Goal: Information Seeking & Learning: Learn about a topic

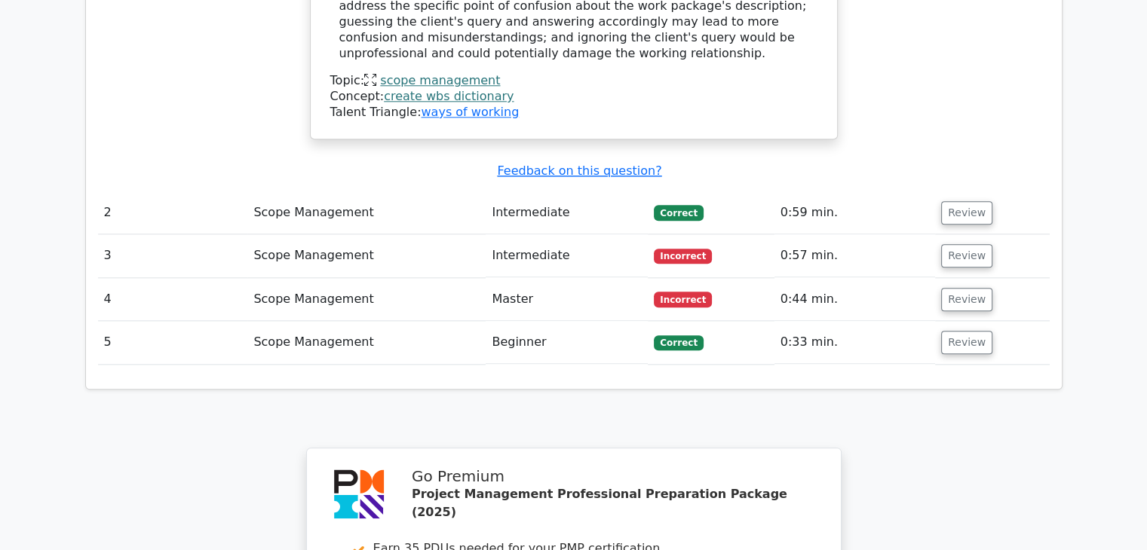
scroll to position [1677, 0]
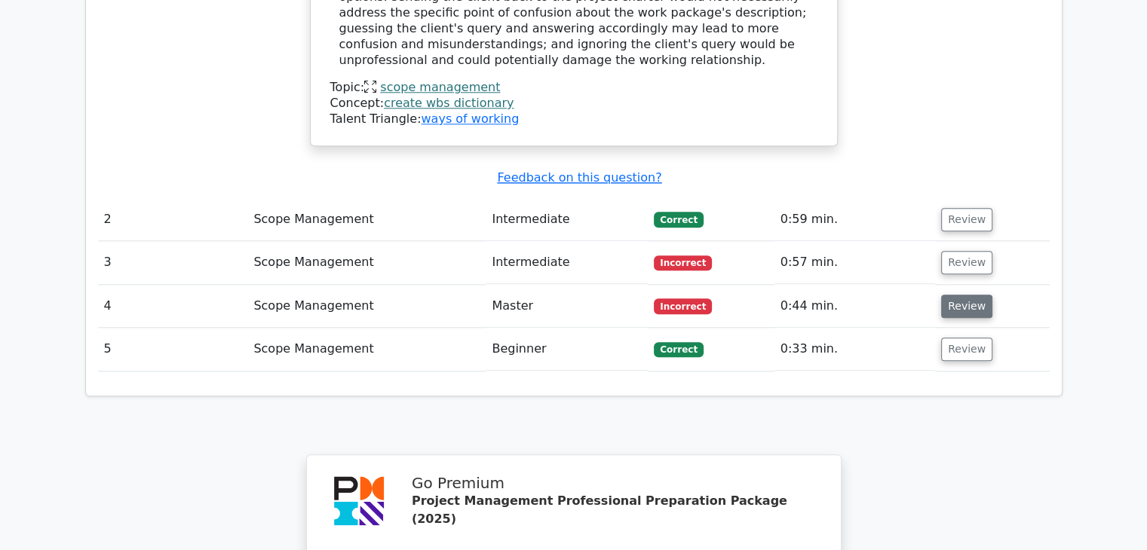
click at [950, 295] on button "Review" at bounding box center [966, 306] width 51 height 23
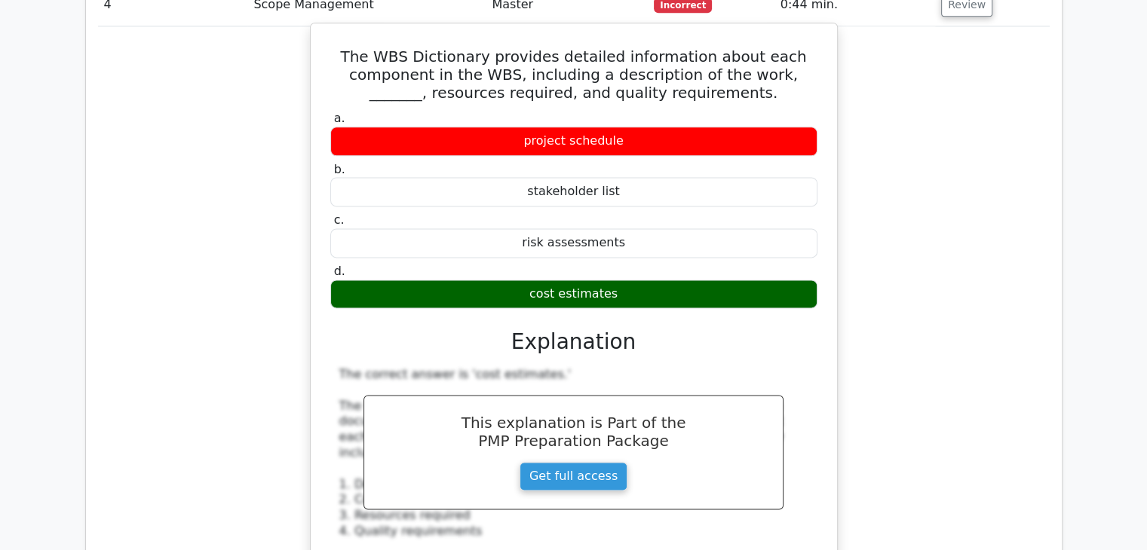
scroll to position [1904, 0]
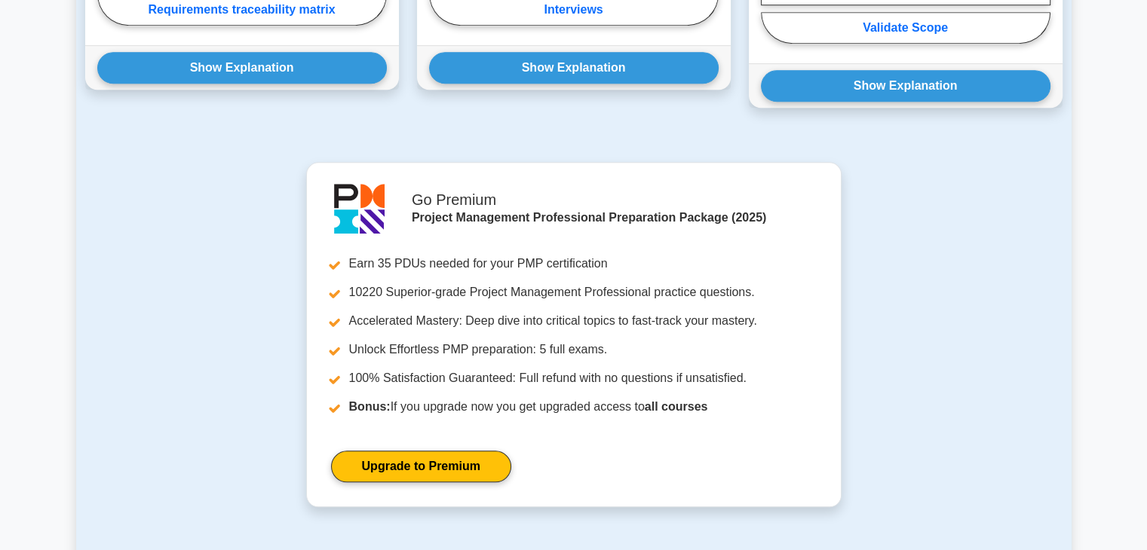
scroll to position [902, 0]
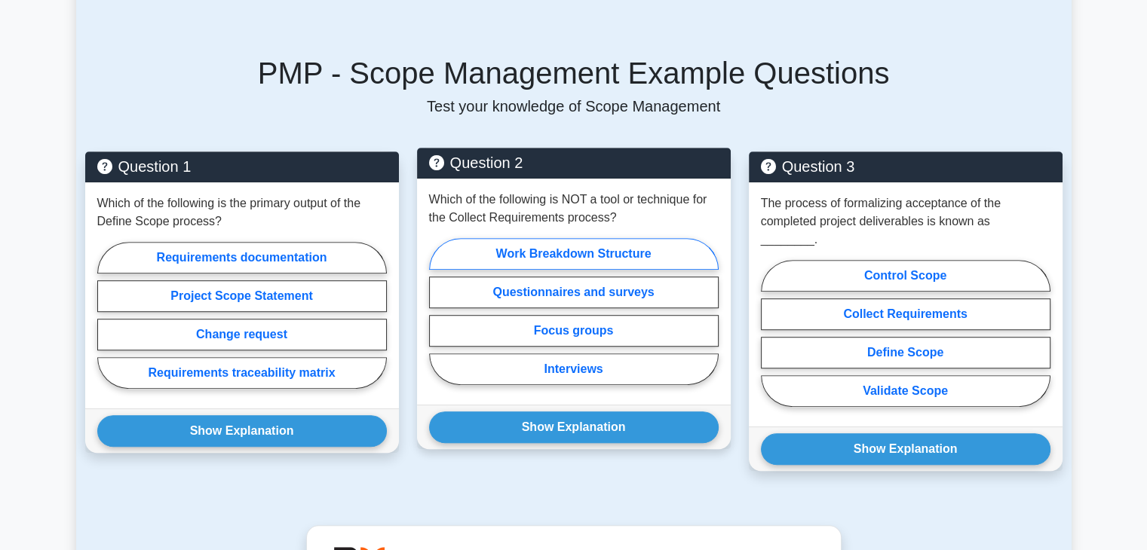
click at [576, 238] on label "Work Breakdown Structure" at bounding box center [573, 254] width 289 height 32
click at [439, 311] on input "Work Breakdown Structure" at bounding box center [434, 316] width 10 height 10
radio input "true"
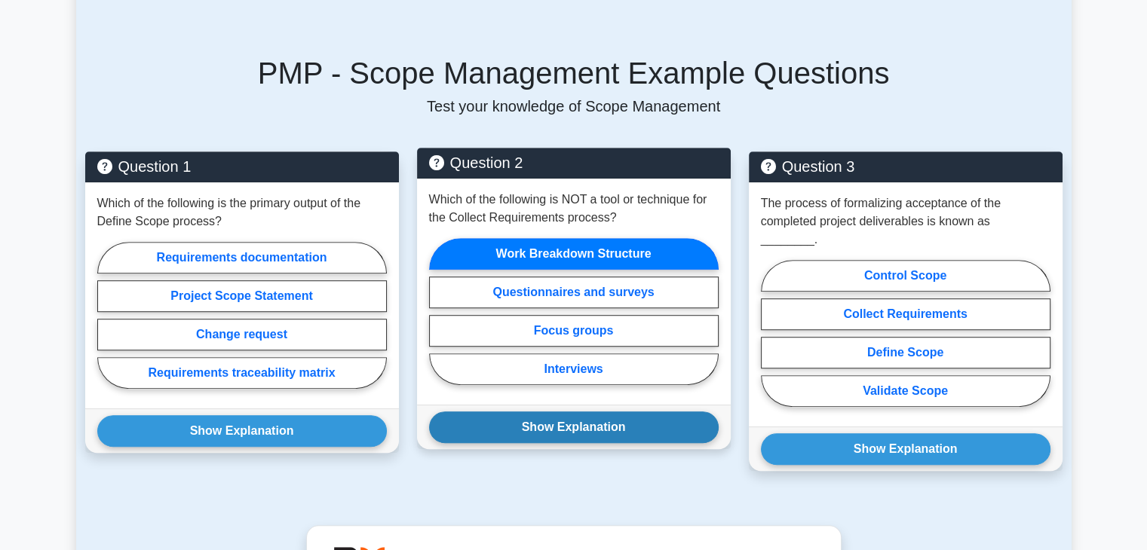
click at [565, 412] on button "Show Explanation" at bounding box center [573, 428] width 289 height 32
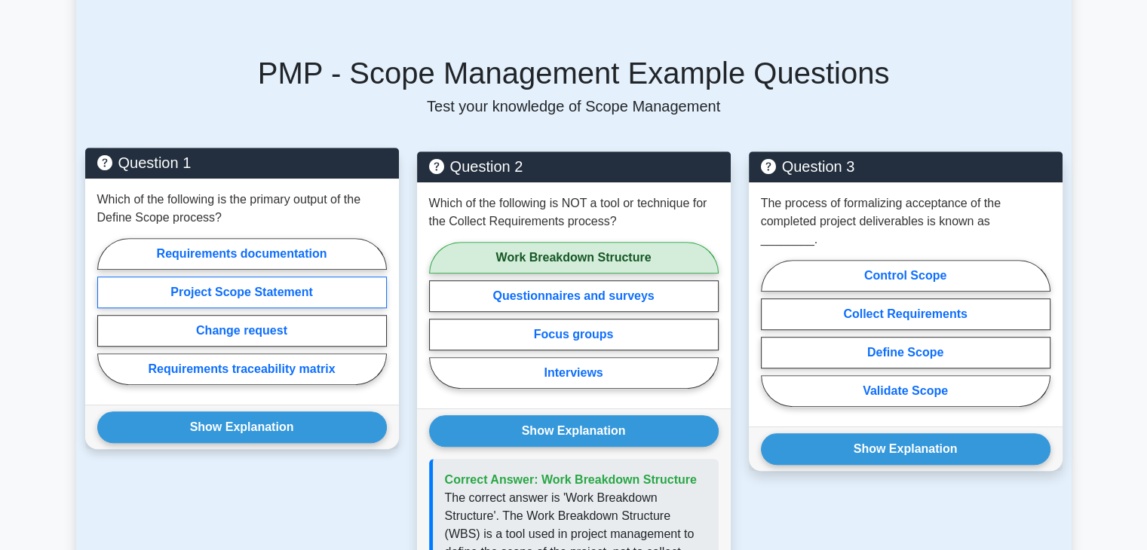
click at [299, 277] on label "Project Scope Statement" at bounding box center [241, 293] width 289 height 32
click at [107, 311] on input "Project Scope Statement" at bounding box center [102, 316] width 10 height 10
radio input "true"
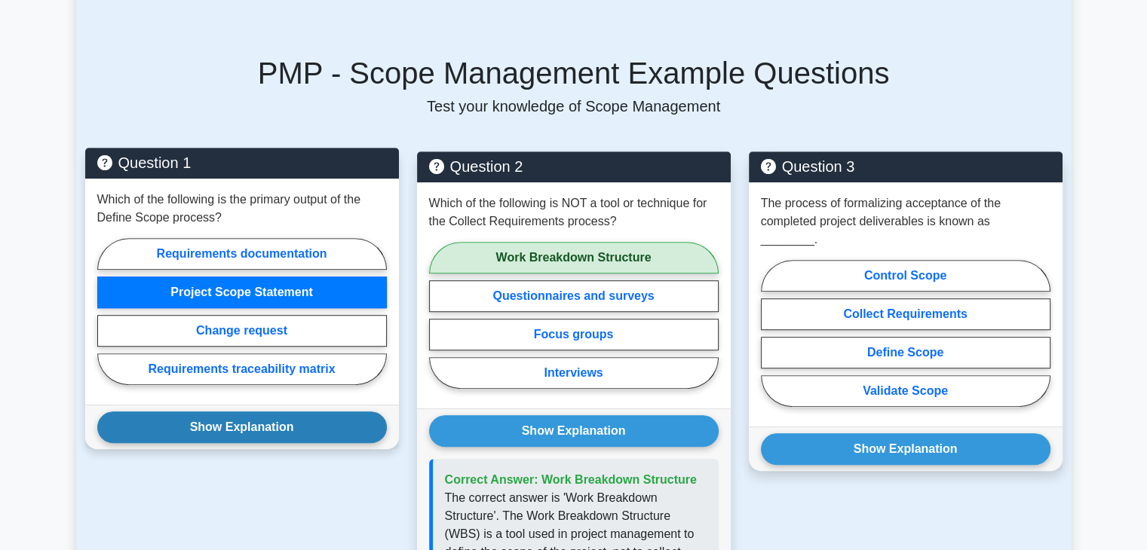
click at [266, 412] on button "Show Explanation" at bounding box center [241, 428] width 289 height 32
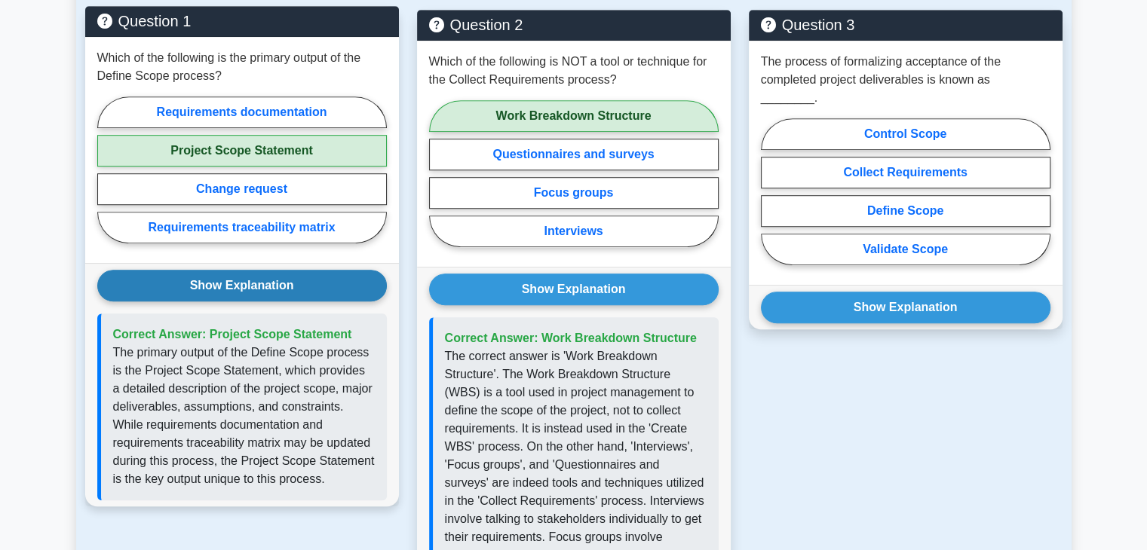
scroll to position [1053, 0]
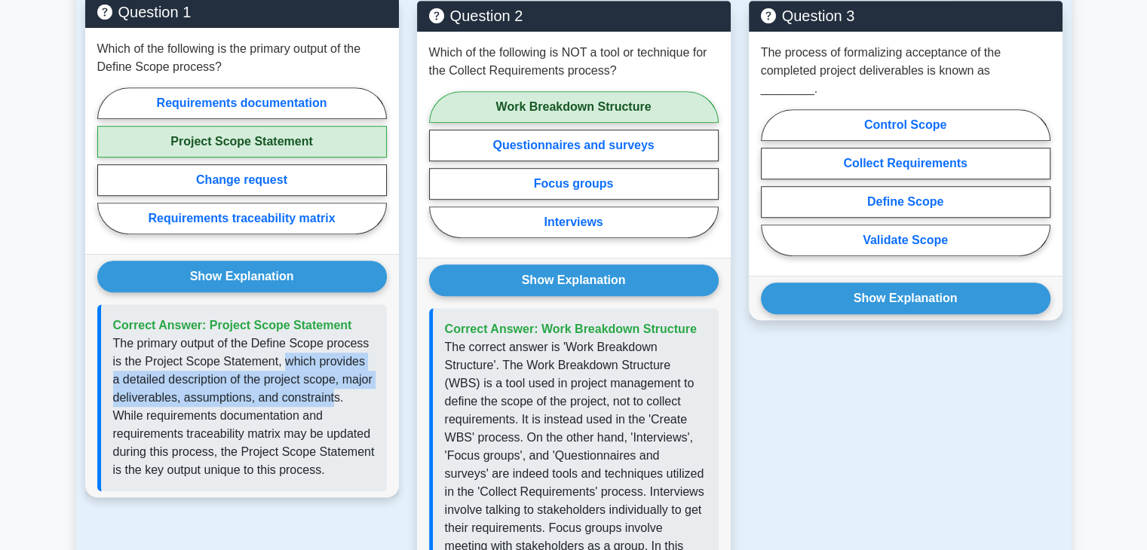
drag, startPoint x: 283, startPoint y: 345, endPoint x: 332, endPoint y: 375, distance: 57.3
click at [332, 375] on p "The primary output of the Define Scope process is the Project Scope Statement, …" at bounding box center [244, 407] width 262 height 145
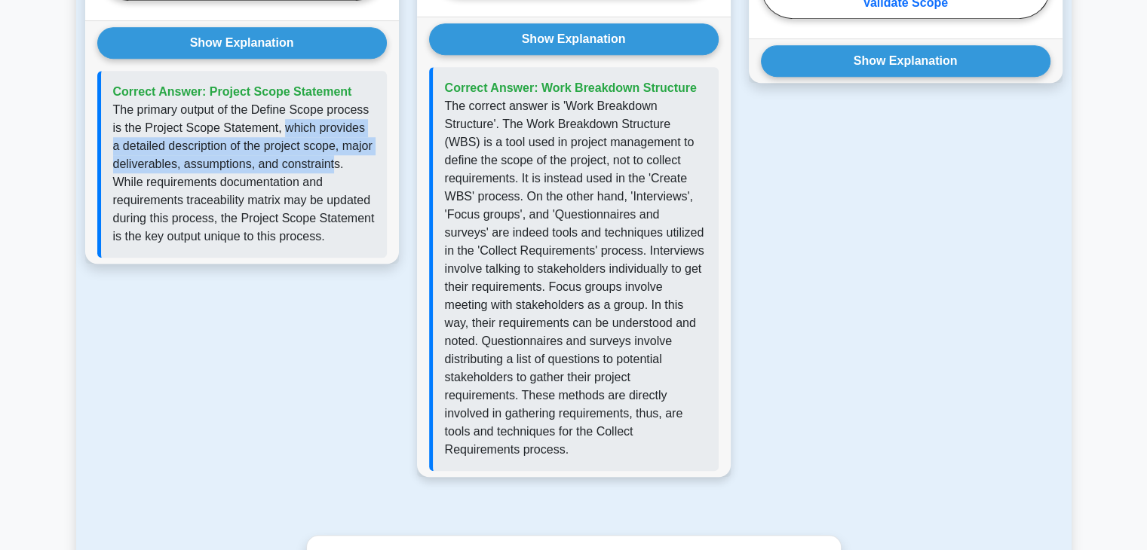
scroll to position [1355, 0]
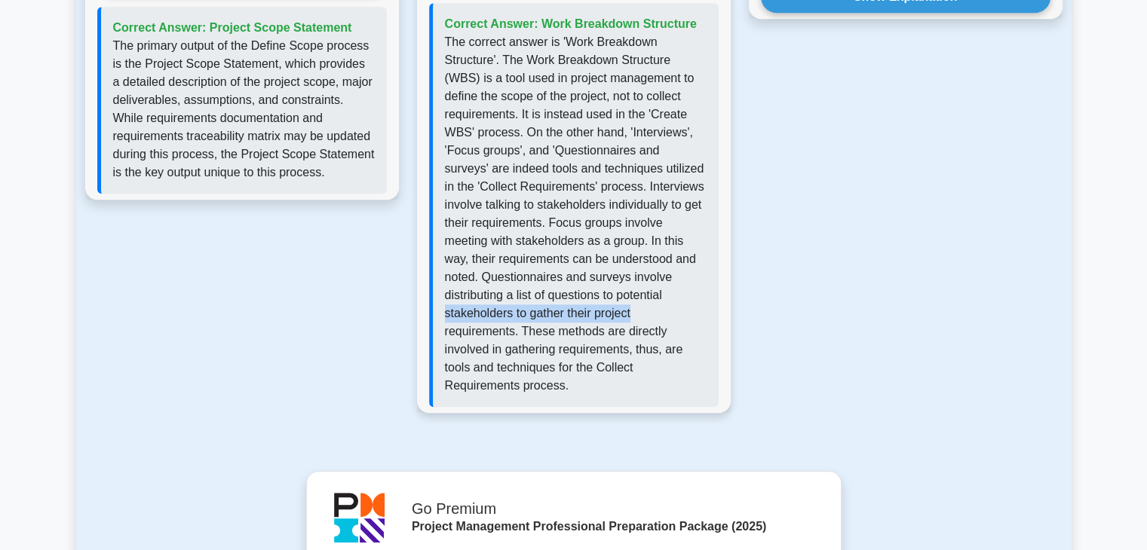
drag, startPoint x: 446, startPoint y: 293, endPoint x: 651, endPoint y: 293, distance: 205.1
click at [651, 293] on p "The correct answer is 'Work Breakdown Structure'. The Work Breakdown Structure …" at bounding box center [576, 214] width 262 height 362
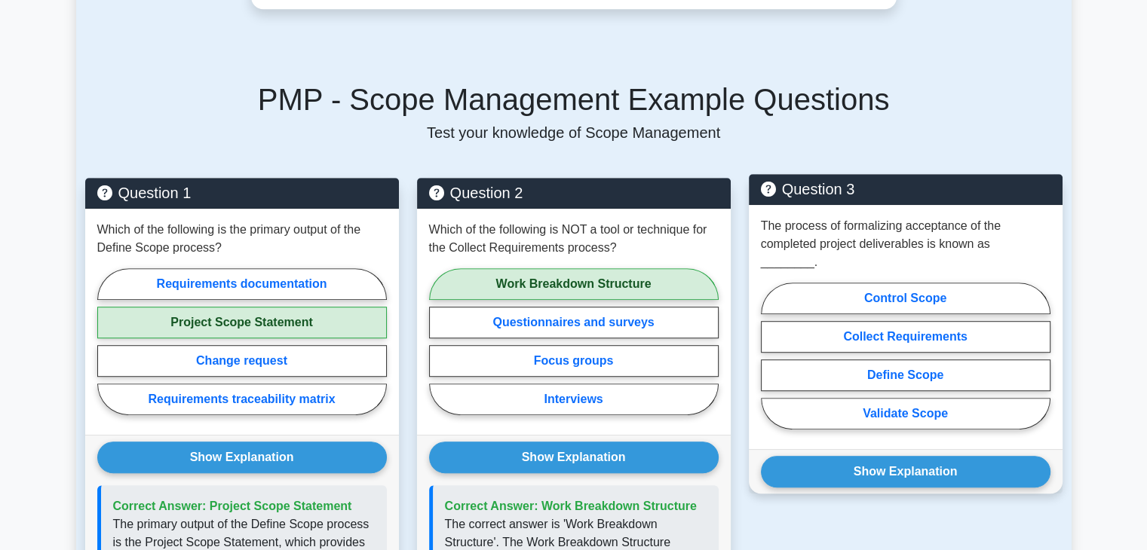
scroll to position [902, 0]
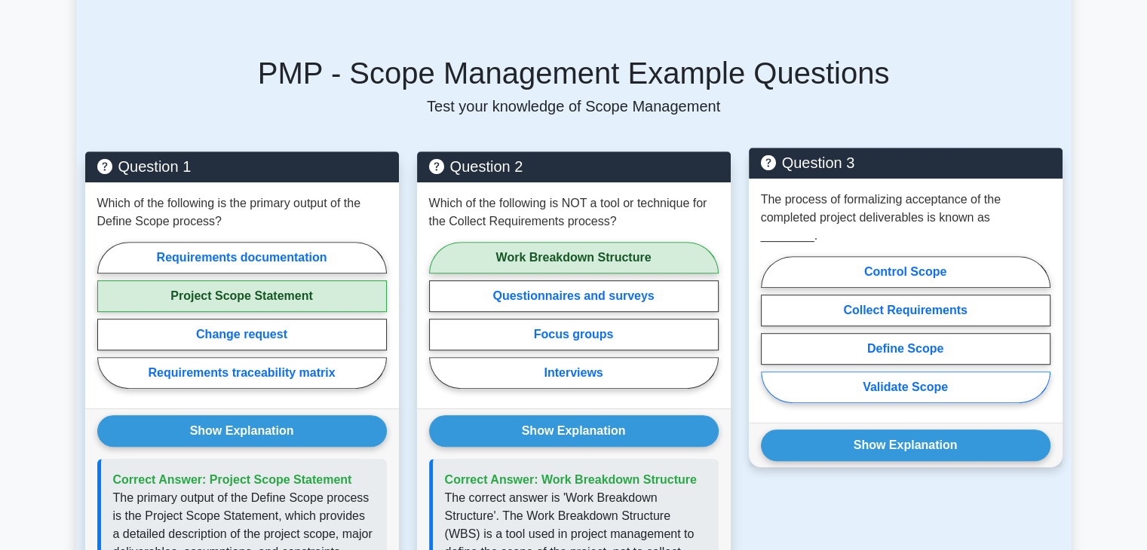
click at [908, 372] on label "Validate Scope" at bounding box center [905, 388] width 289 height 32
click at [770, 339] on input "Validate Scope" at bounding box center [766, 334] width 10 height 10
radio input "true"
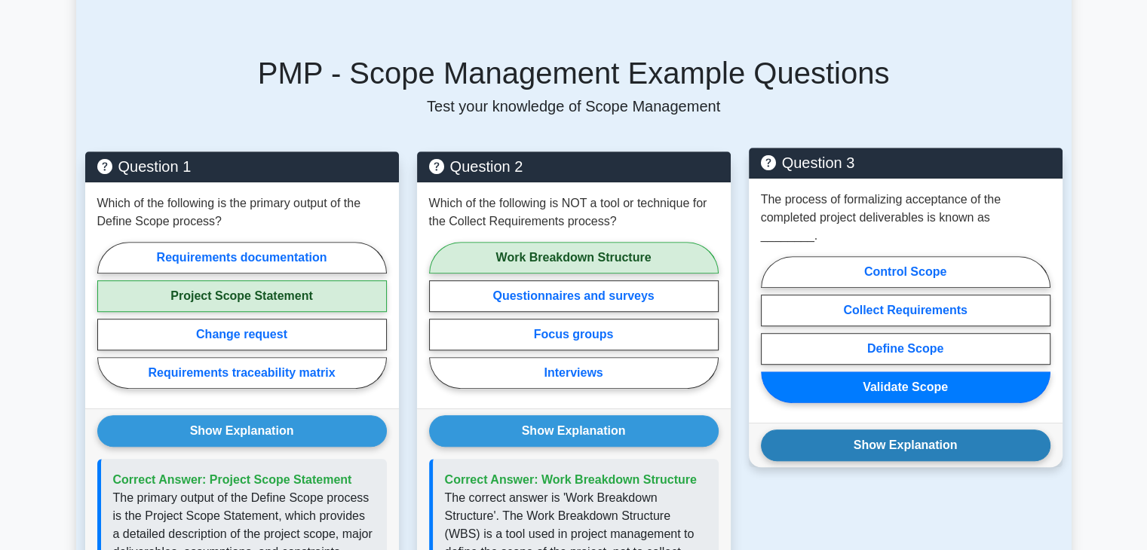
click at [907, 430] on button "Show Explanation" at bounding box center [905, 446] width 289 height 32
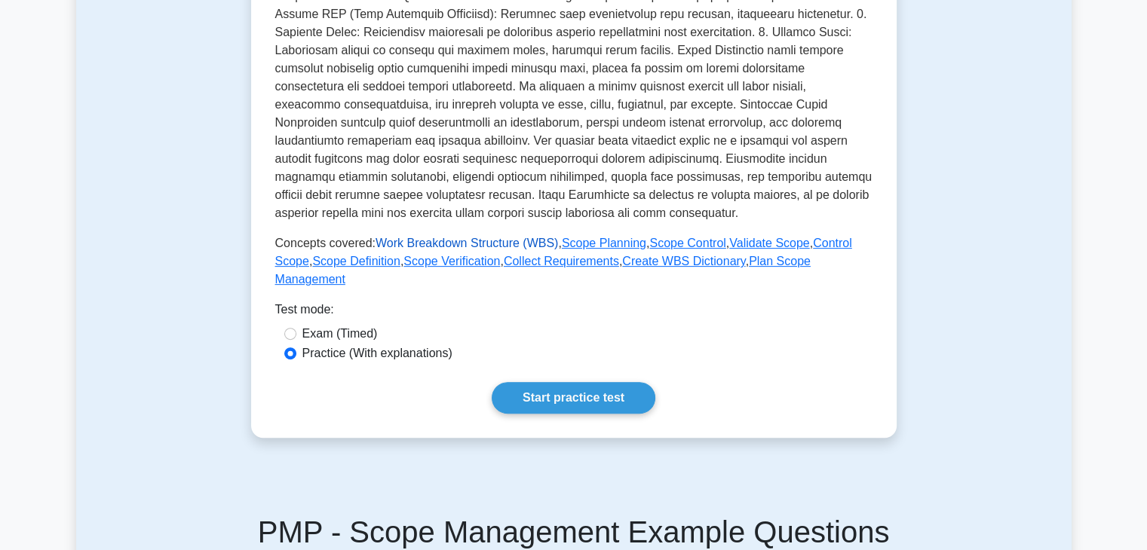
scroll to position [452, 0]
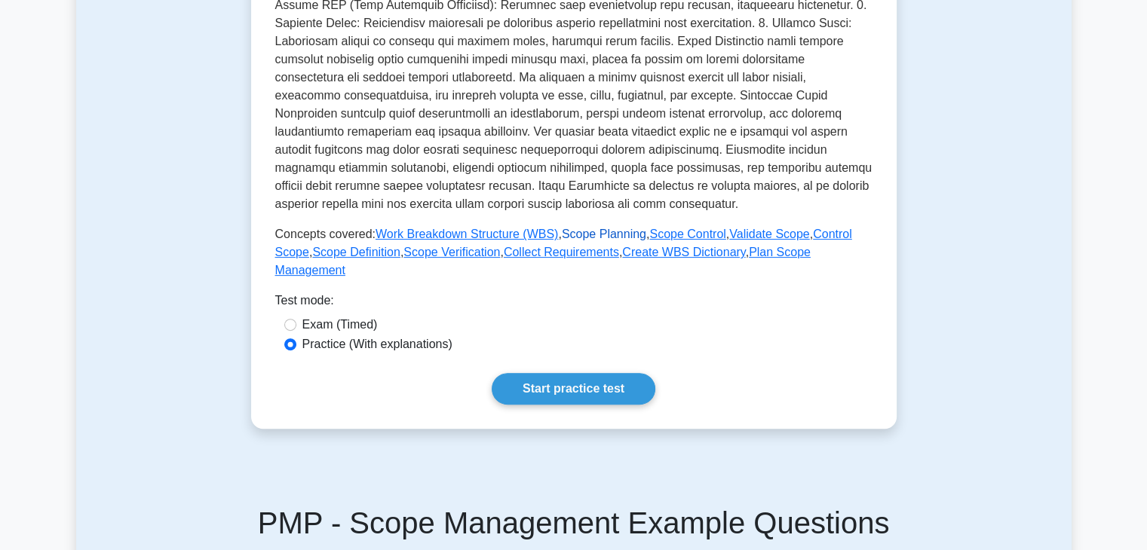
click at [578, 232] on link "Scope Planning" at bounding box center [604, 234] width 84 height 13
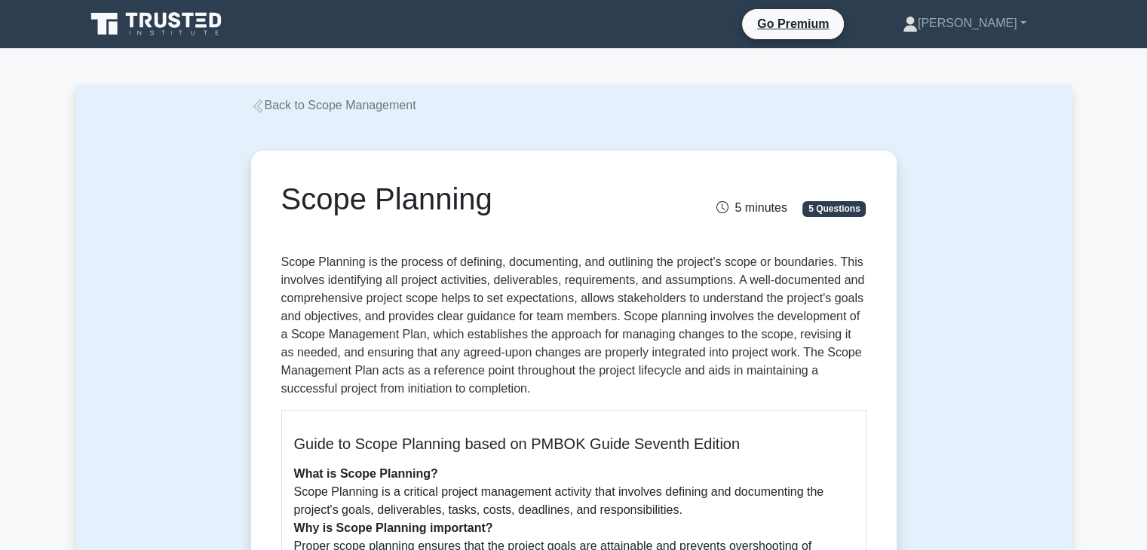
click at [258, 109] on icon at bounding box center [258, 107] width 14 height 14
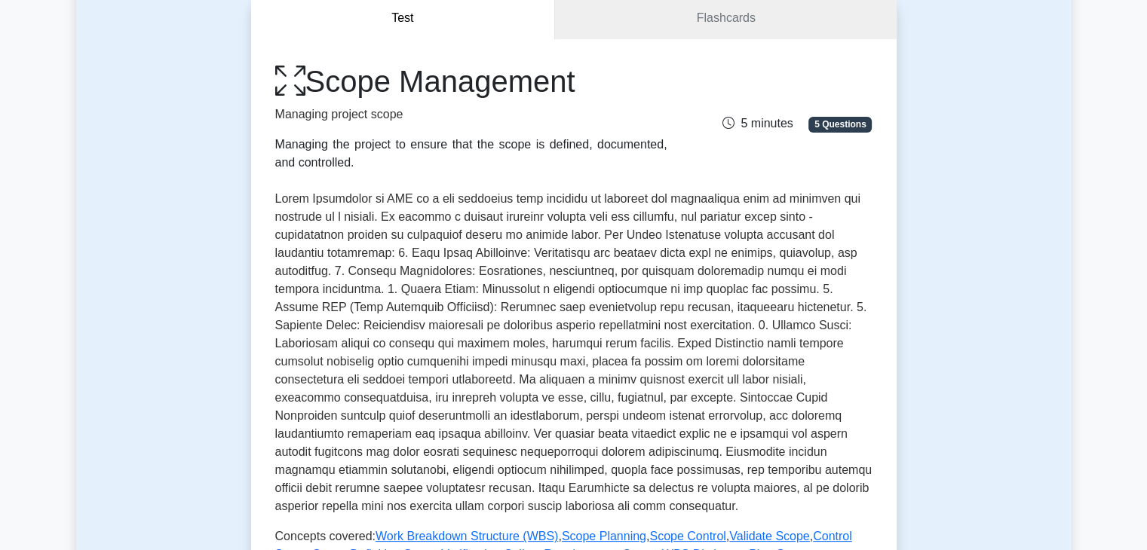
scroll to position [226, 0]
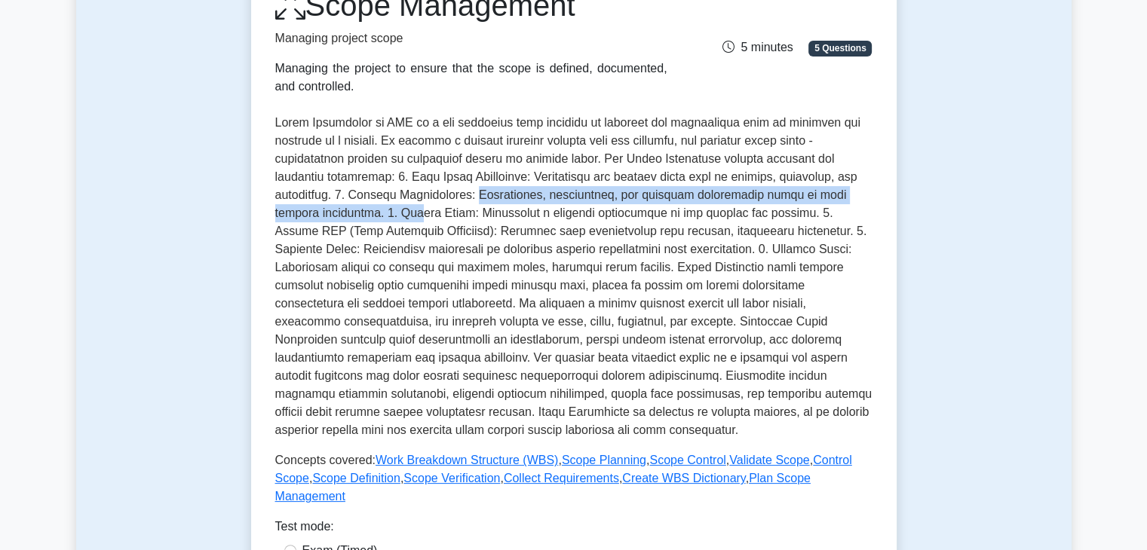
drag, startPoint x: 489, startPoint y: 197, endPoint x: 380, endPoint y: 210, distance: 109.3
click at [395, 210] on p at bounding box center [573, 277] width 597 height 326
click at [370, 212] on p at bounding box center [573, 277] width 597 height 326
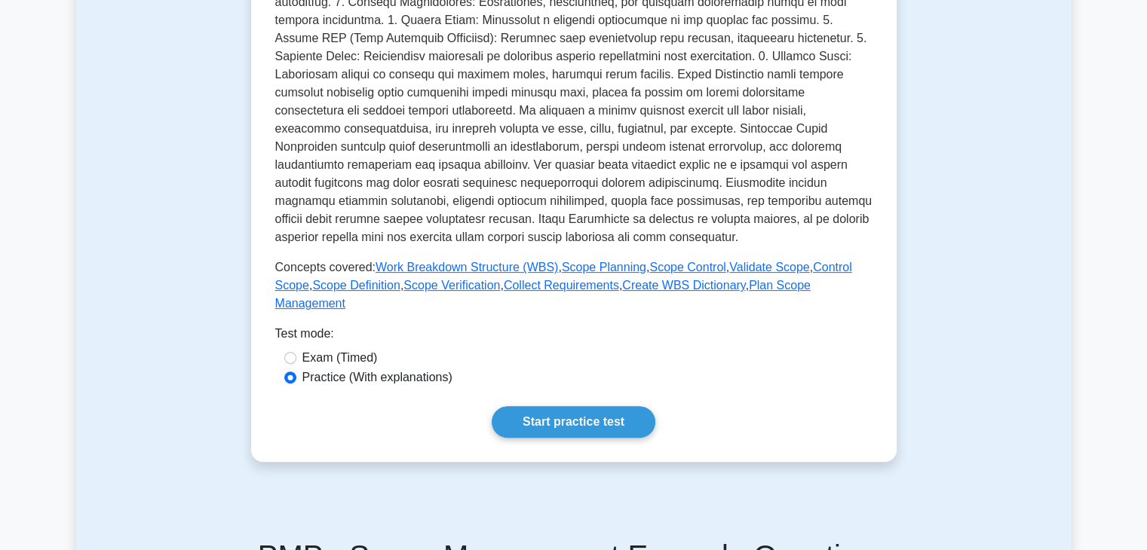
scroll to position [452, 0]
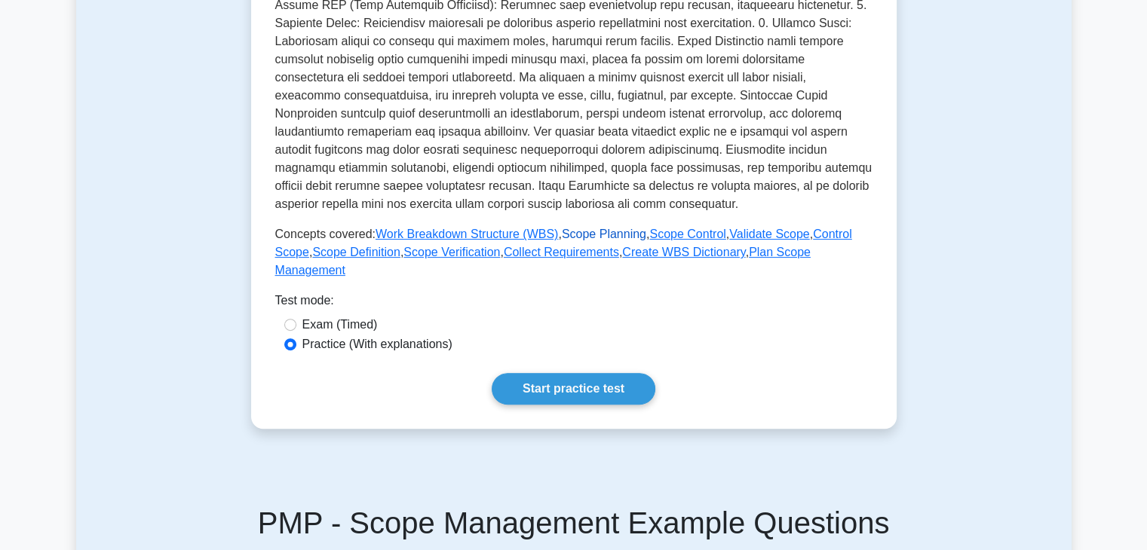
click at [587, 236] on link "Scope Planning" at bounding box center [604, 234] width 84 height 13
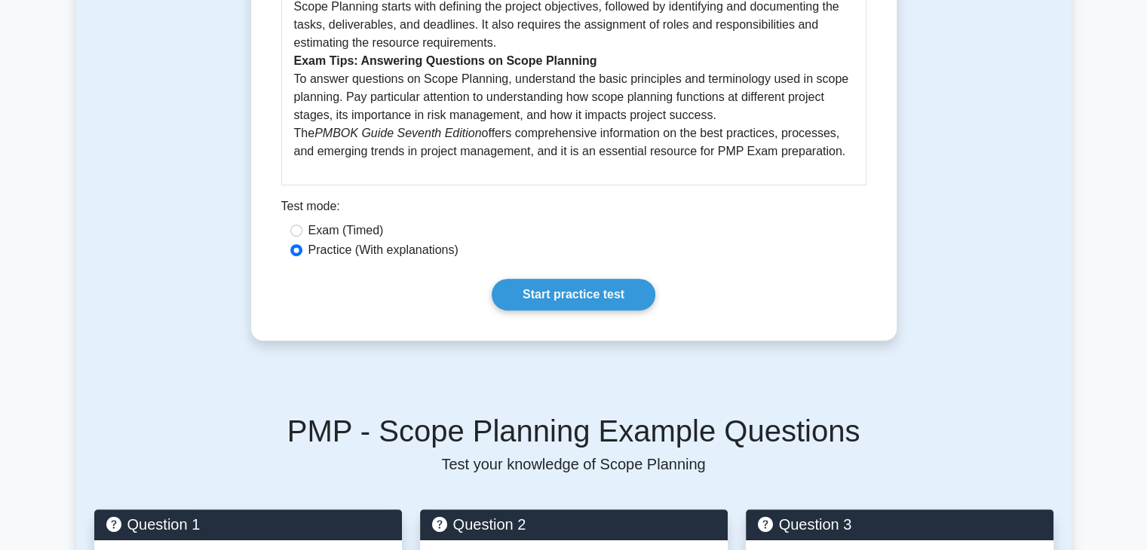
scroll to position [603, 0]
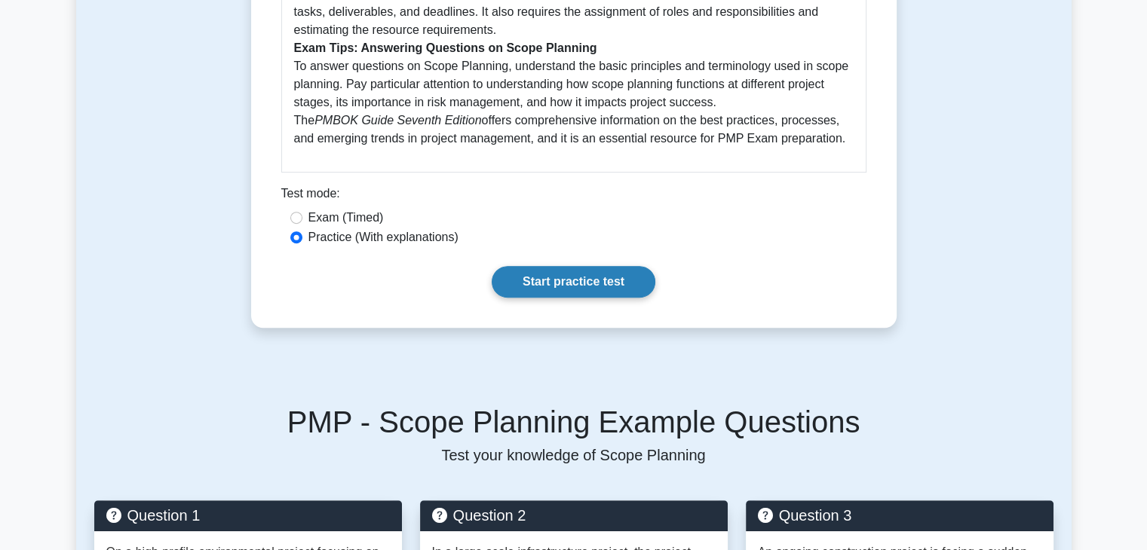
click at [582, 285] on link "Start practice test" at bounding box center [574, 282] width 164 height 32
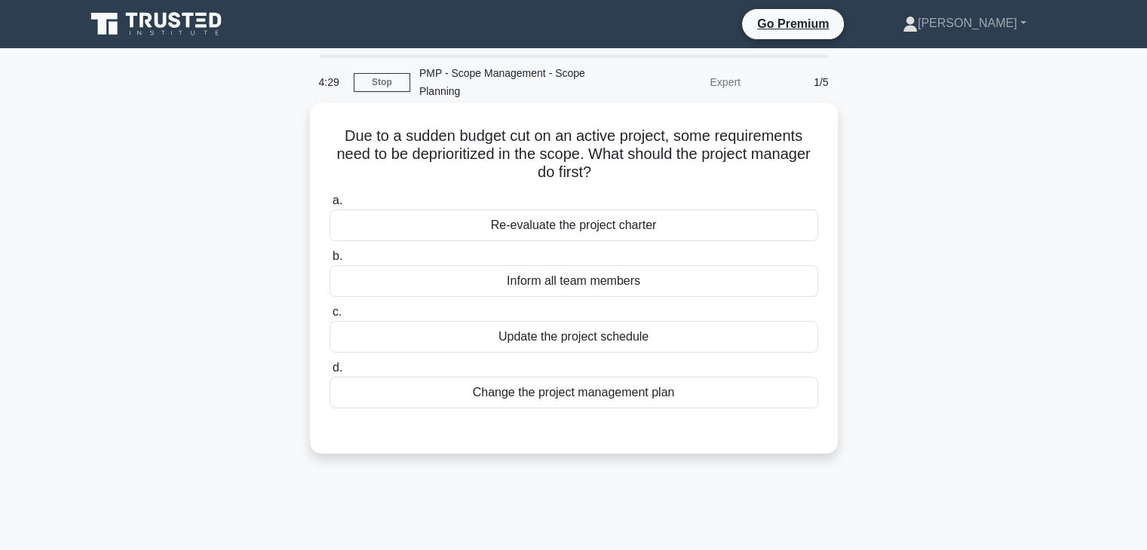
click at [549, 229] on div "Re-evaluate the project charter" at bounding box center [573, 226] width 489 height 32
click at [329, 206] on input "a. Re-evaluate the project charter" at bounding box center [329, 201] width 0 height 10
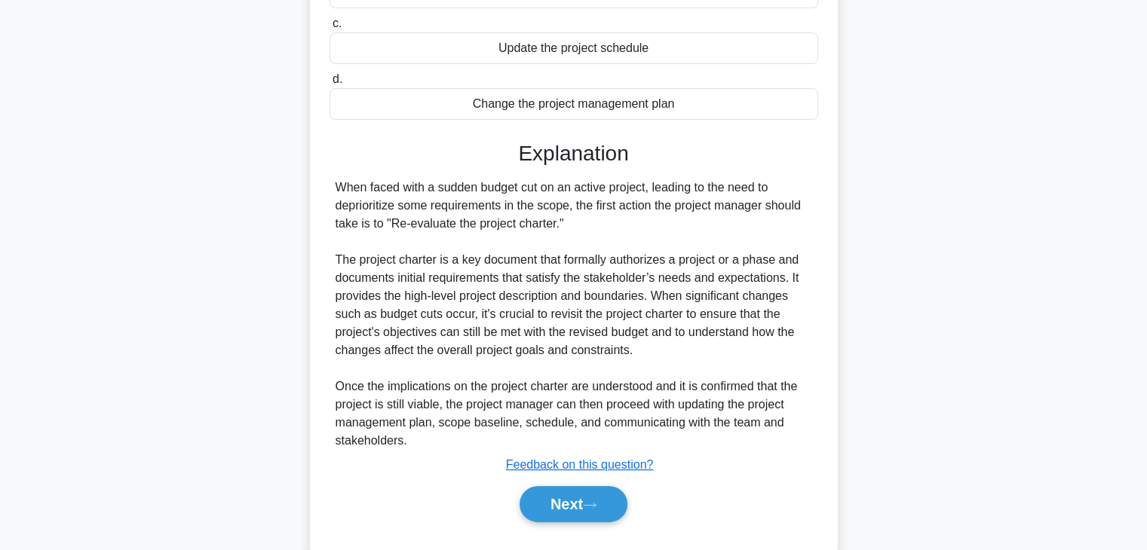
scroll to position [302, 0]
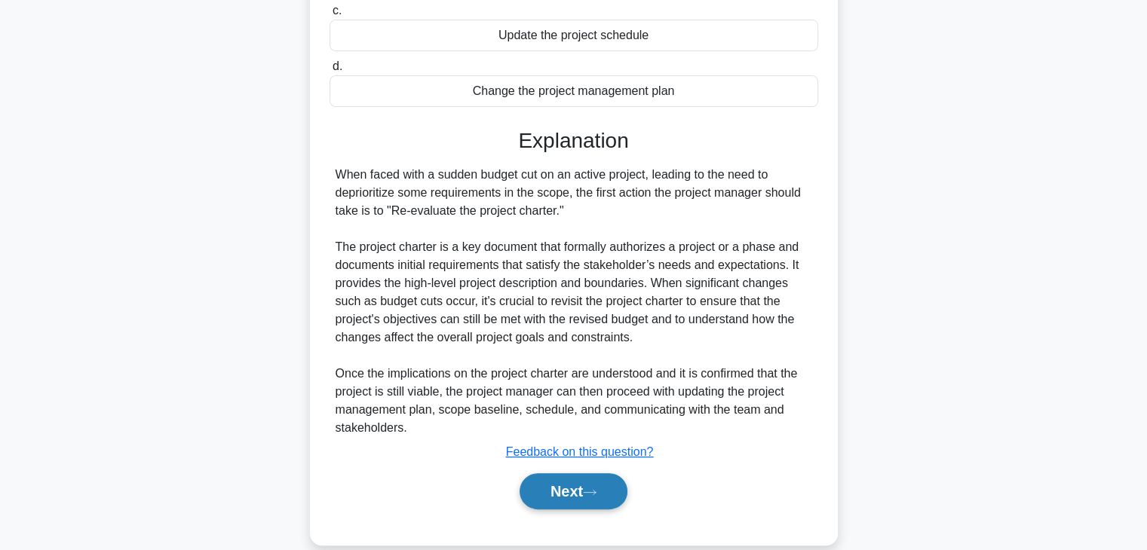
click at [563, 489] on button "Next" at bounding box center [573, 491] width 108 height 36
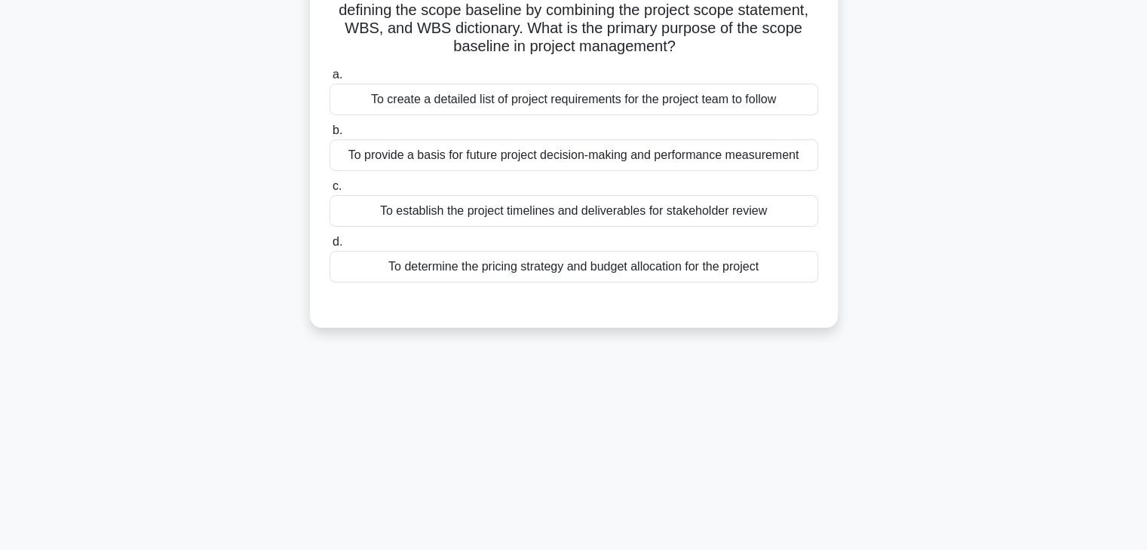
scroll to position [38, 0]
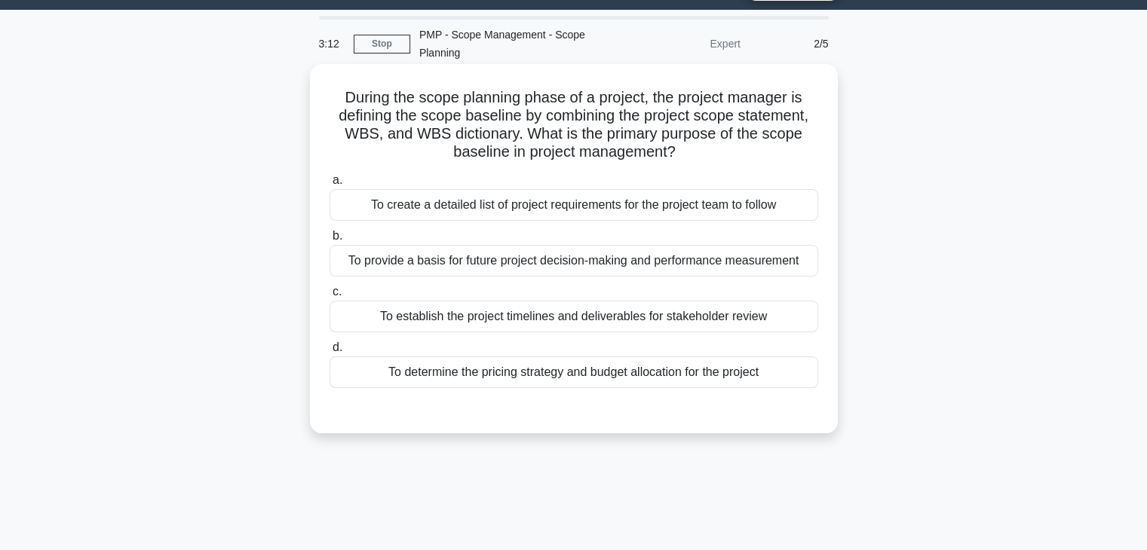
click at [526, 373] on div "To determine the pricing strategy and budget allocation for the project" at bounding box center [573, 373] width 489 height 32
click at [329, 353] on input "d. To determine the pricing strategy and budget allocation for the project" at bounding box center [329, 348] width 0 height 10
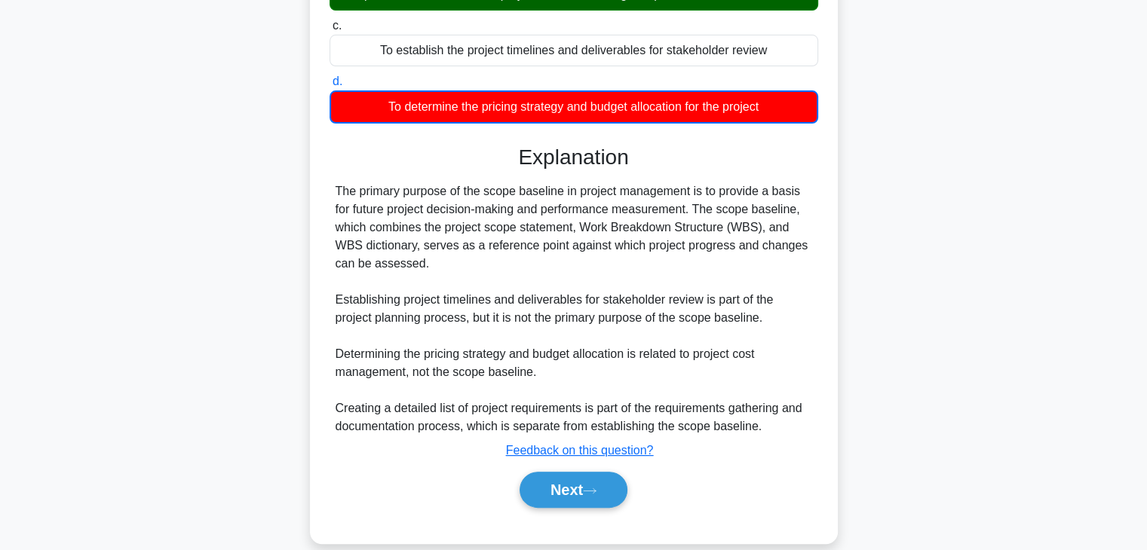
scroll to position [326, 0]
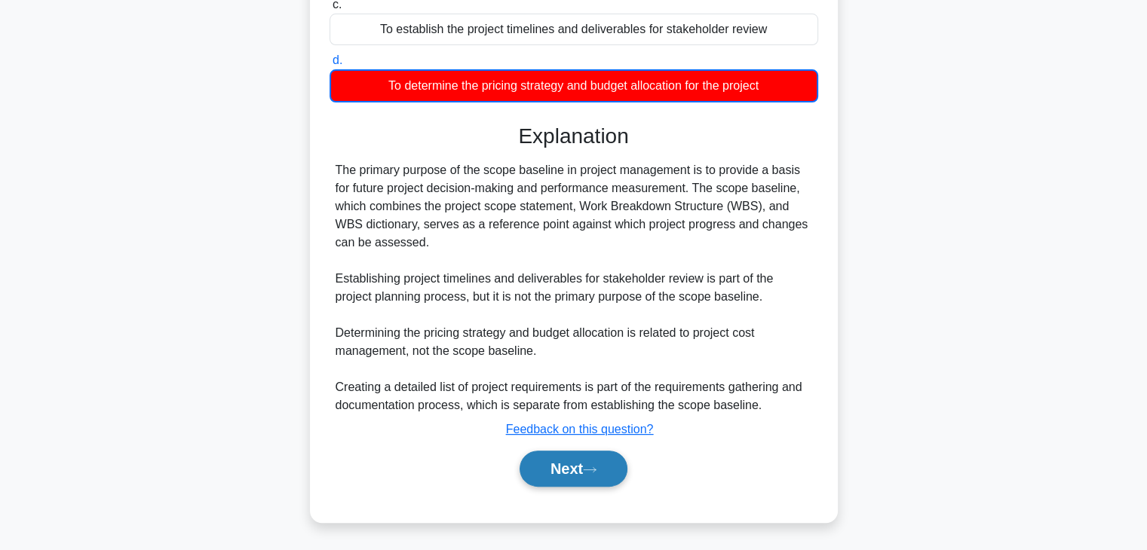
click at [555, 471] on button "Next" at bounding box center [573, 469] width 108 height 36
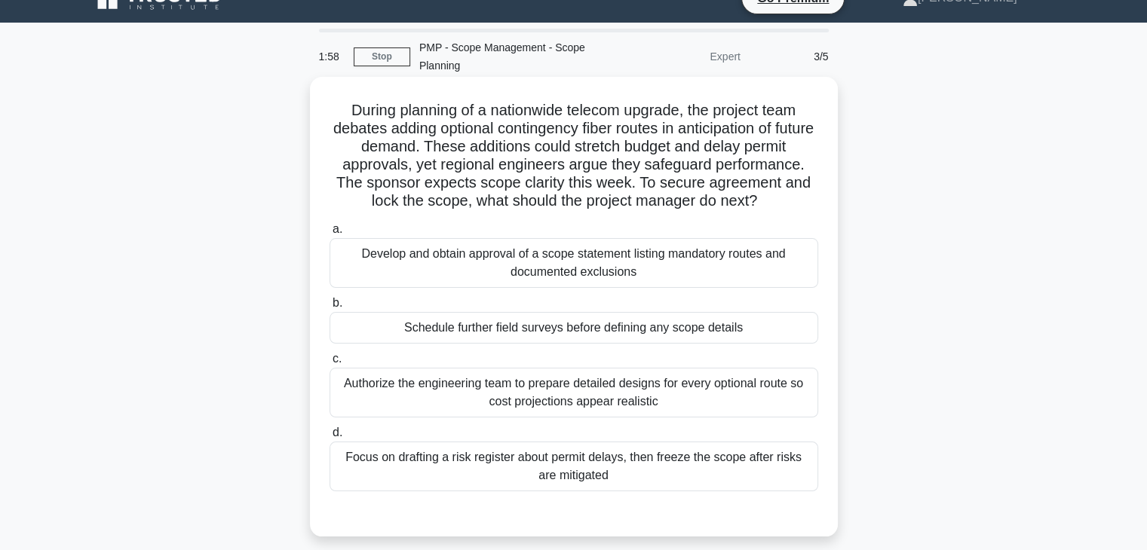
scroll to position [0, 0]
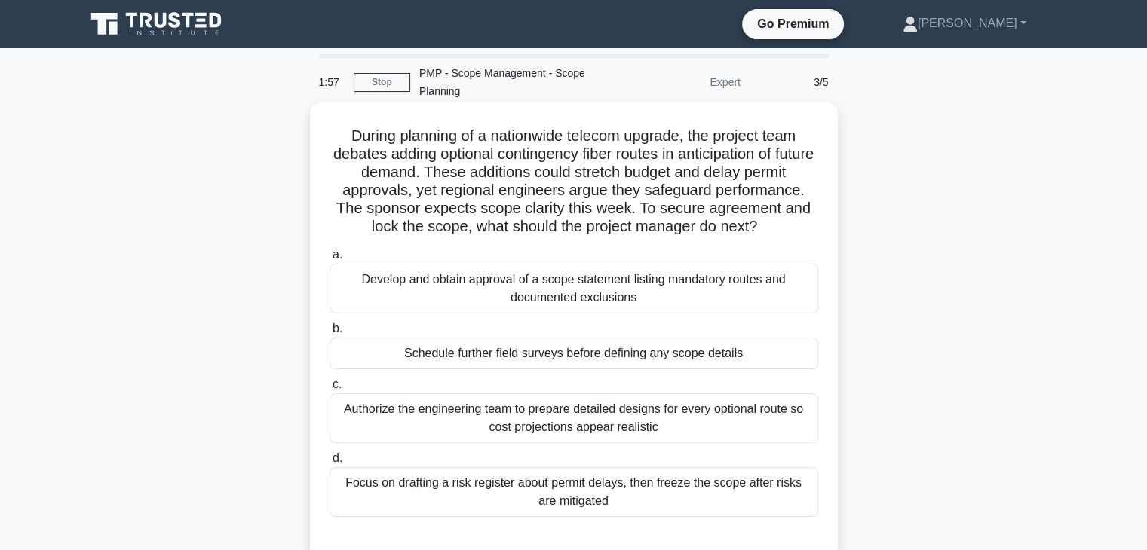
click at [569, 414] on div "Authorize the engineering team to prepare detailed designs for every optional r…" at bounding box center [573, 419] width 489 height 50
click at [329, 390] on input "c. Authorize the engineering team to prepare detailed designs for every optiona…" at bounding box center [329, 385] width 0 height 10
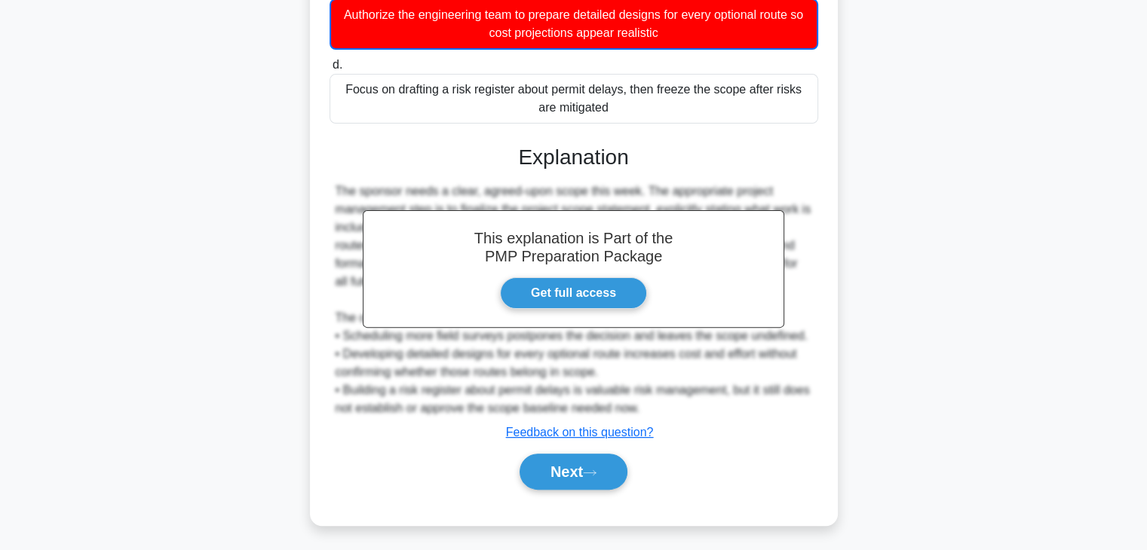
scroll to position [398, 0]
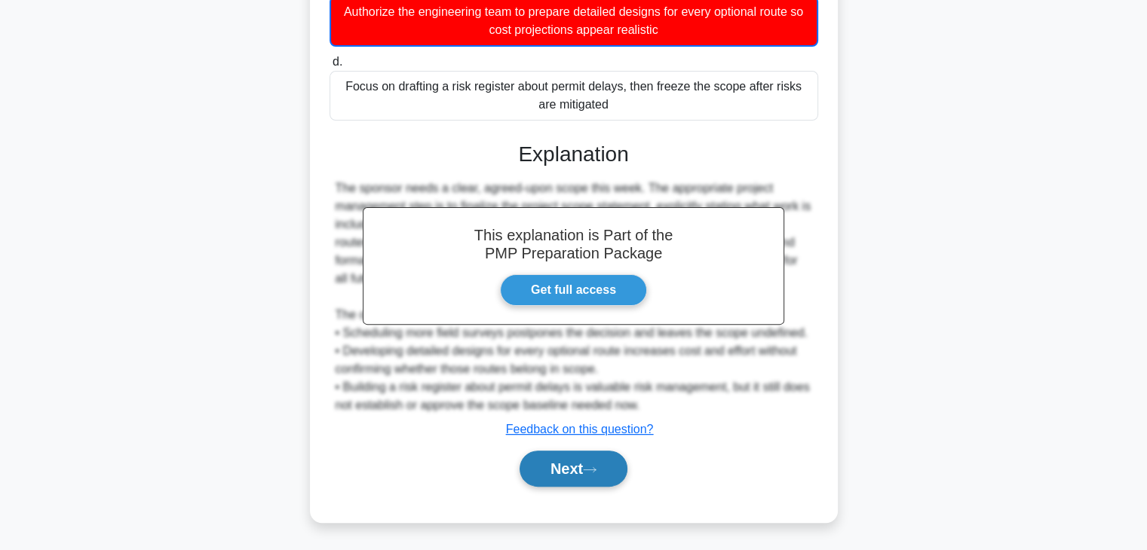
click at [571, 476] on button "Next" at bounding box center [573, 469] width 108 height 36
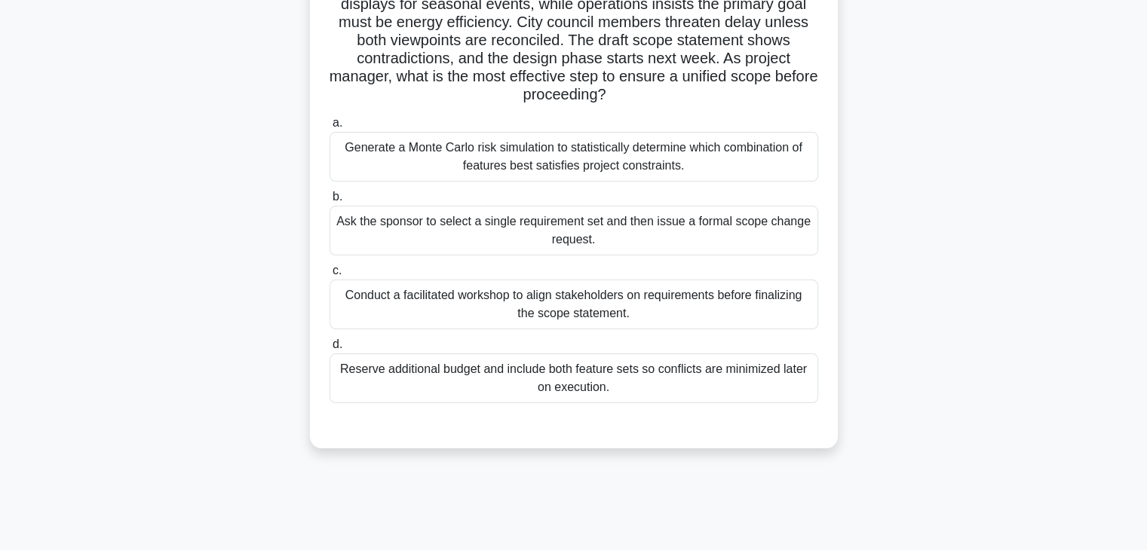
scroll to position [151, 0]
click at [593, 375] on div "Reserve additional budget and include both feature sets so conflicts are minimi…" at bounding box center [573, 378] width 489 height 50
click at [329, 349] on input "d. Reserve additional budget and include both feature sets so conflicts are min…" at bounding box center [329, 344] width 0 height 10
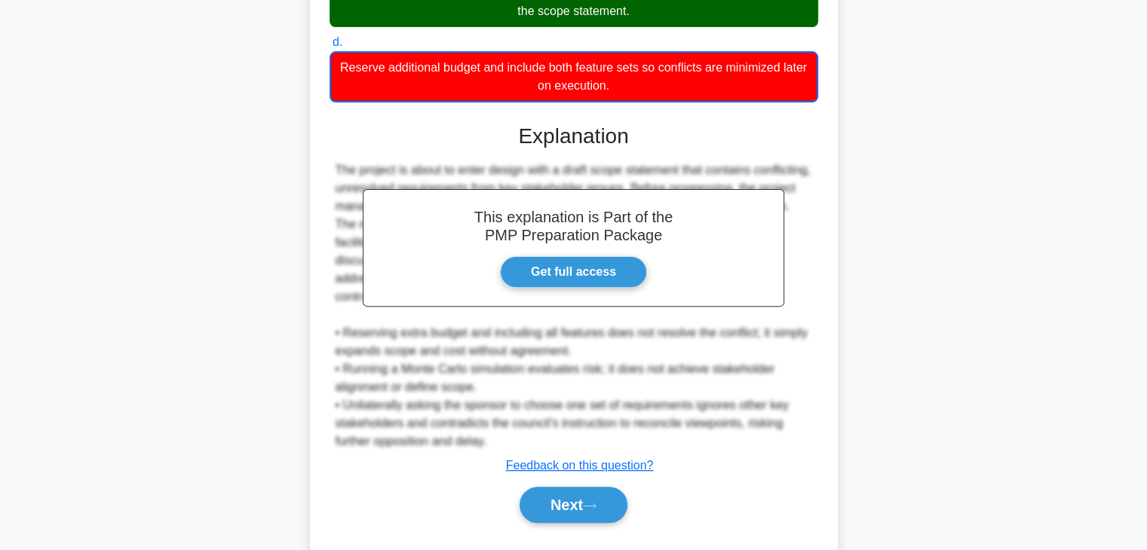
scroll to position [489, 0]
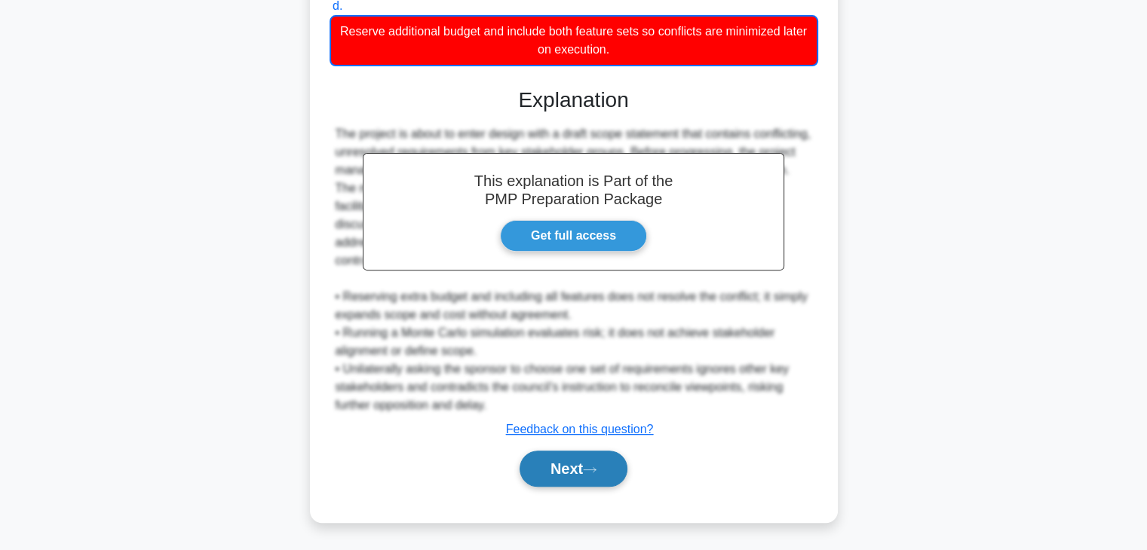
click at [562, 468] on button "Next" at bounding box center [573, 469] width 108 height 36
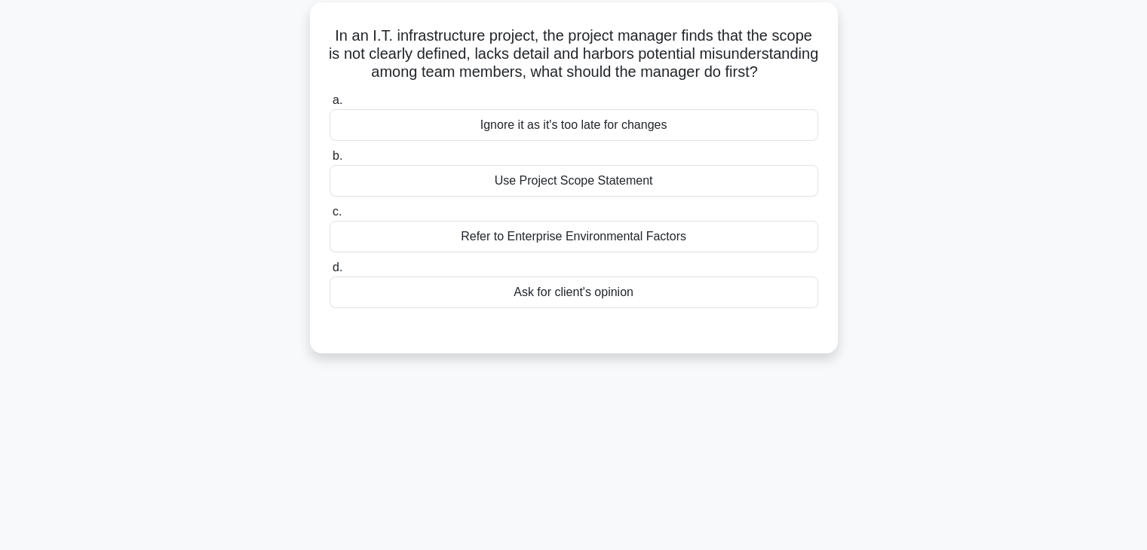
scroll to position [30, 0]
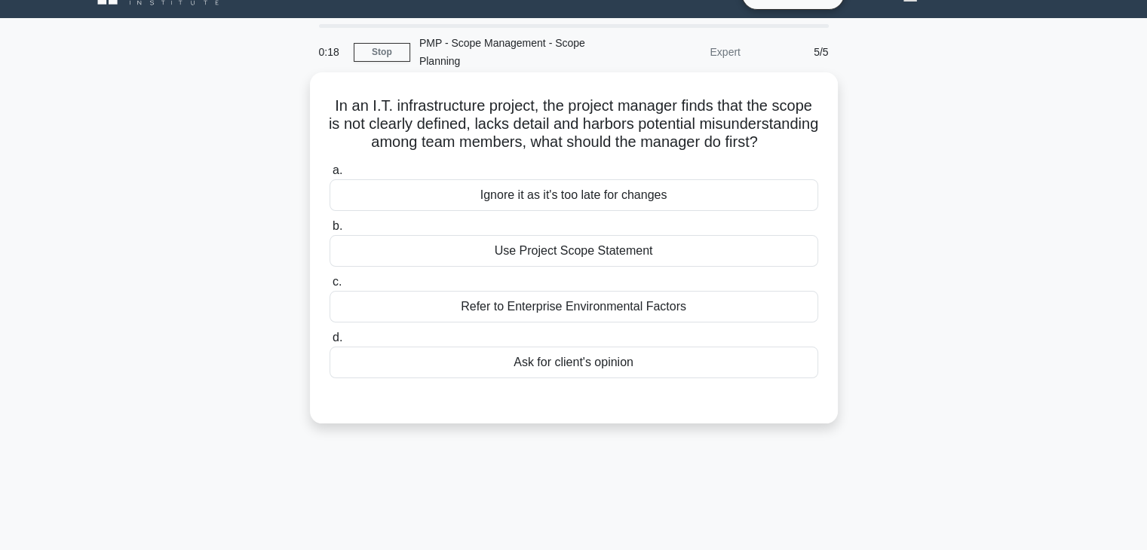
click at [568, 267] on div "Use Project Scope Statement" at bounding box center [573, 251] width 489 height 32
click at [329, 231] on input "b. Use Project Scope Statement" at bounding box center [329, 227] width 0 height 10
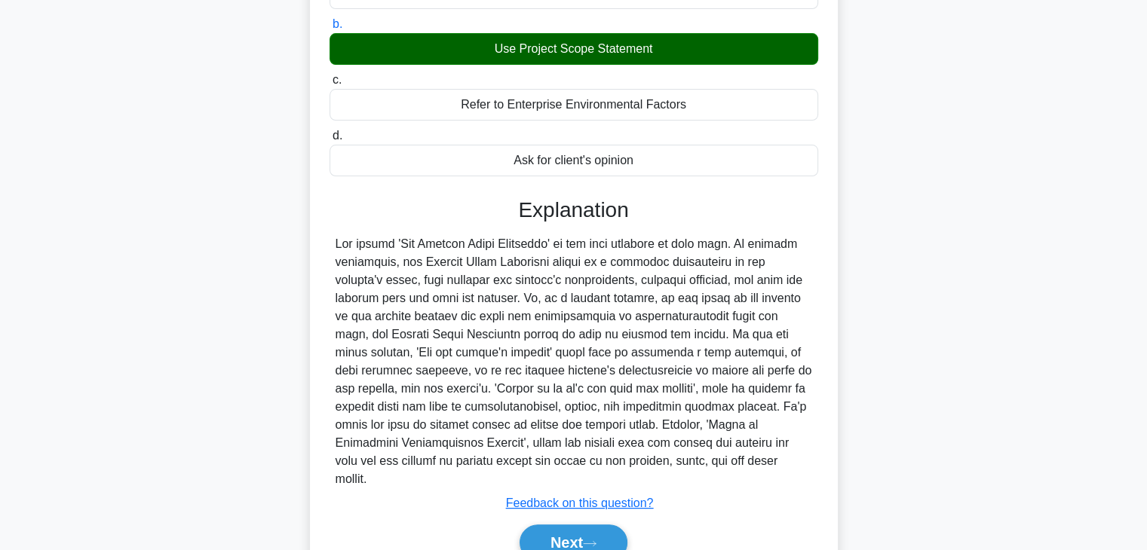
scroll to position [306, 0]
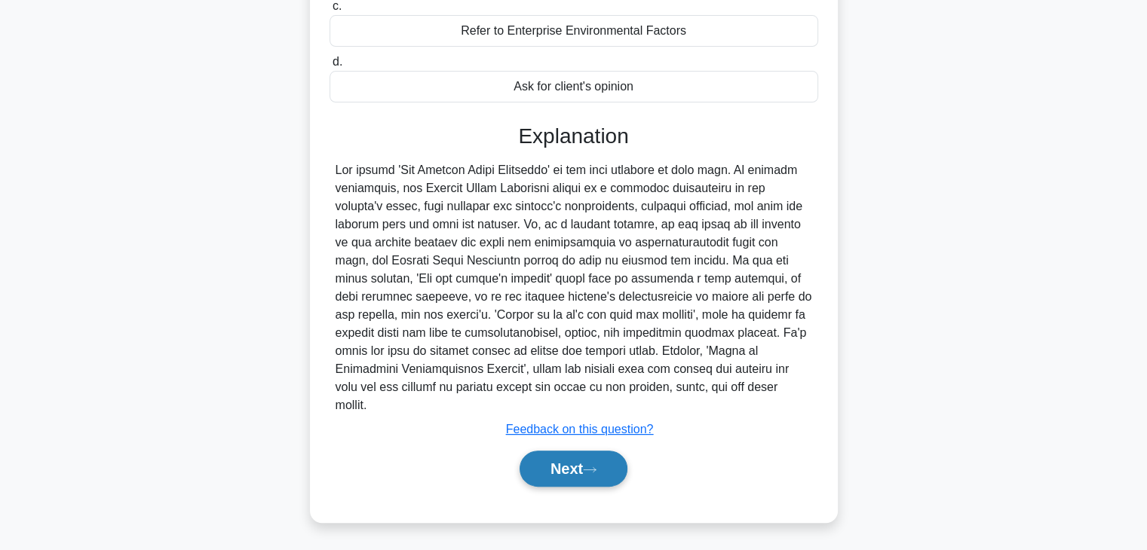
click at [563, 461] on button "Next" at bounding box center [573, 469] width 108 height 36
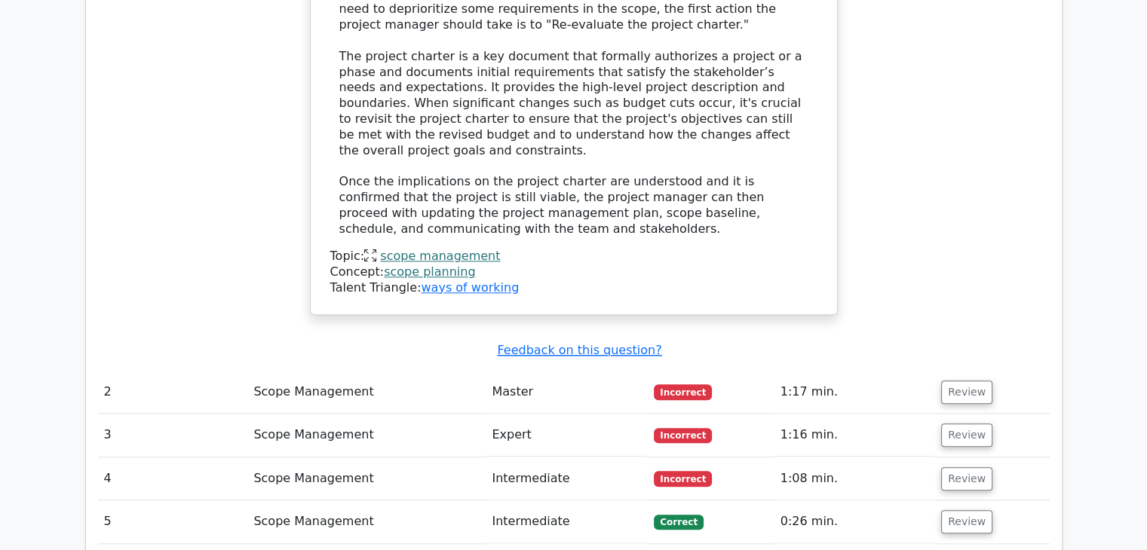
scroll to position [1659, 0]
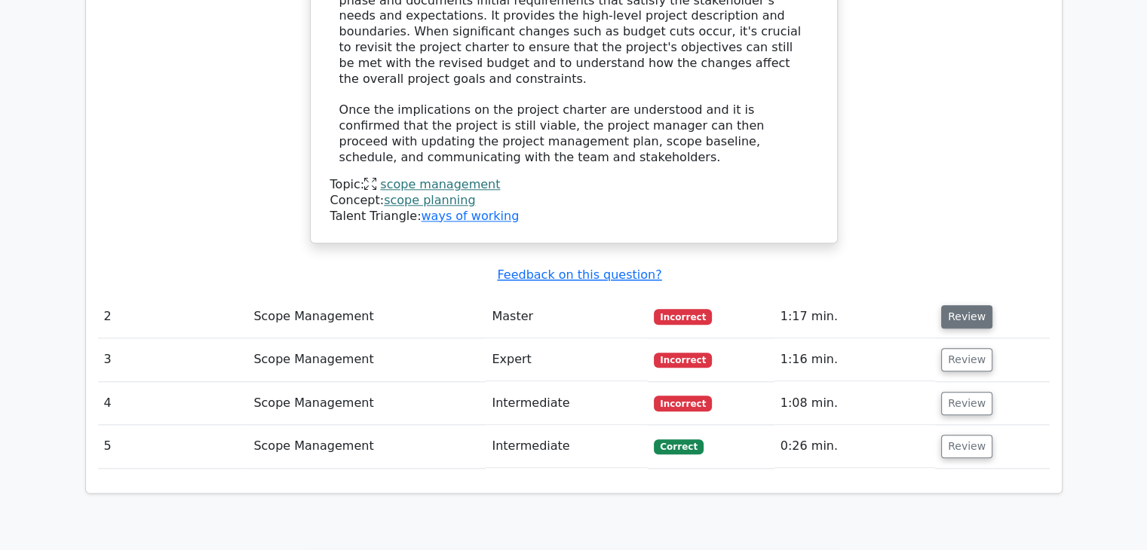
click at [963, 305] on button "Review" at bounding box center [966, 316] width 51 height 23
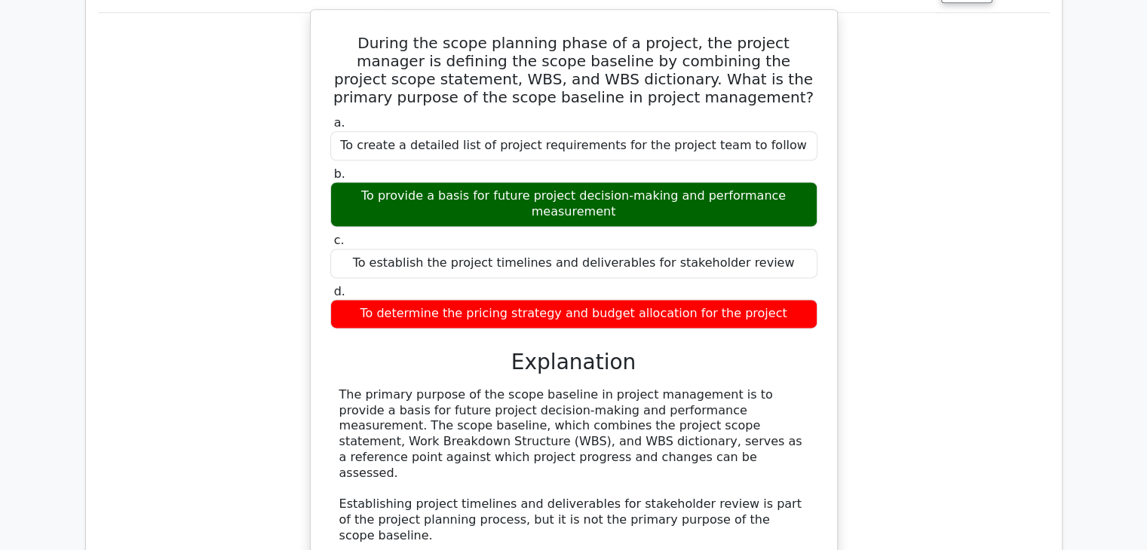
scroll to position [1960, 0]
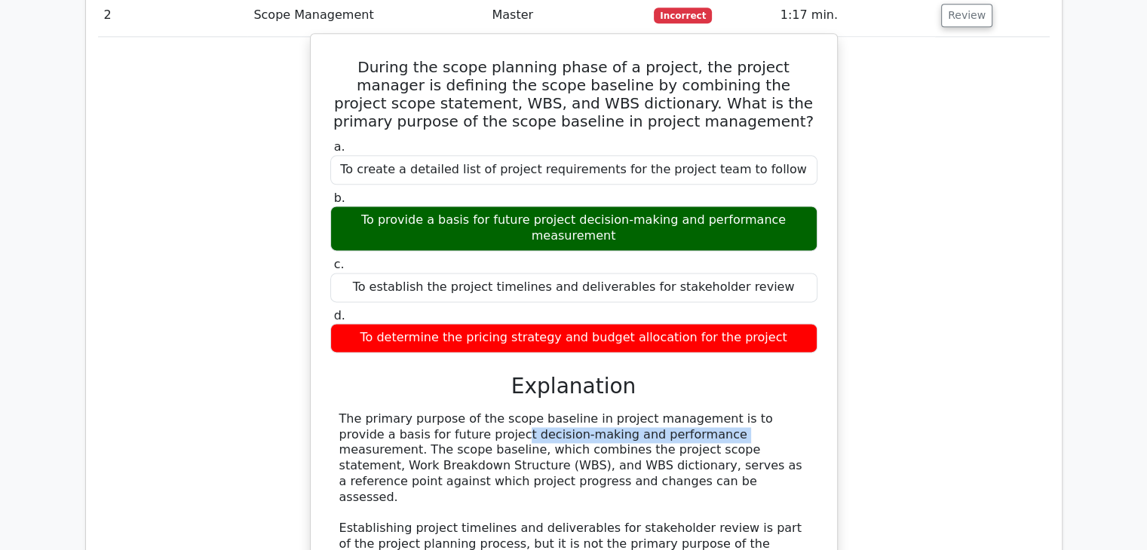
drag, startPoint x: 339, startPoint y: 345, endPoint x: 519, endPoint y: 348, distance: 180.2
click at [519, 412] on div "The primary purpose of the scope baseline in project management is to provide a…" at bounding box center [573, 545] width 469 height 267
click at [700, 412] on div "The primary purpose of the scope baseline in project management is to provide a…" at bounding box center [573, 545] width 469 height 267
click at [550, 412] on div "The primary purpose of the scope baseline in project management is to provide a…" at bounding box center [573, 545] width 469 height 267
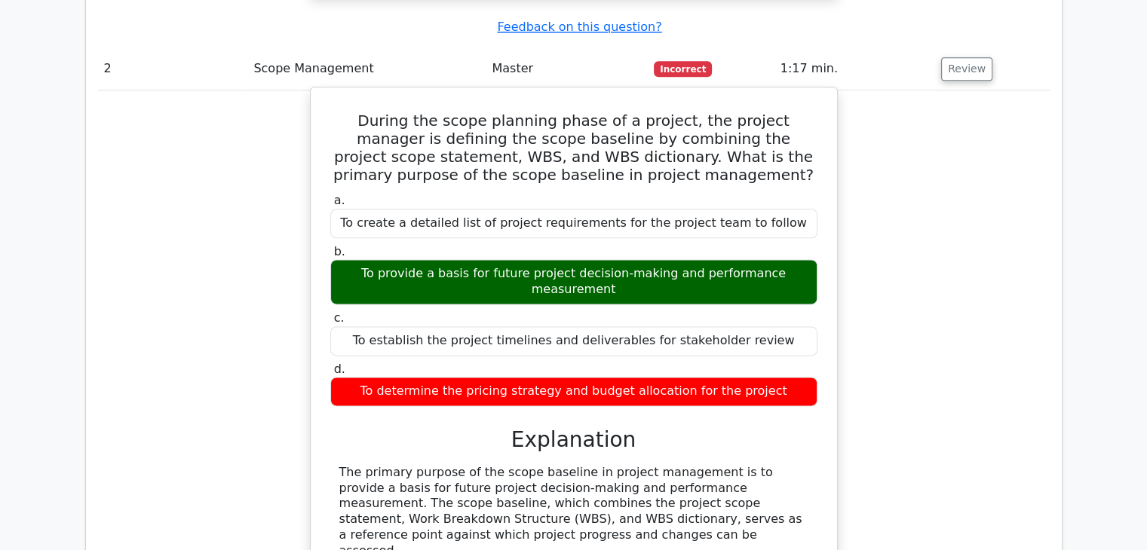
scroll to position [1885, 0]
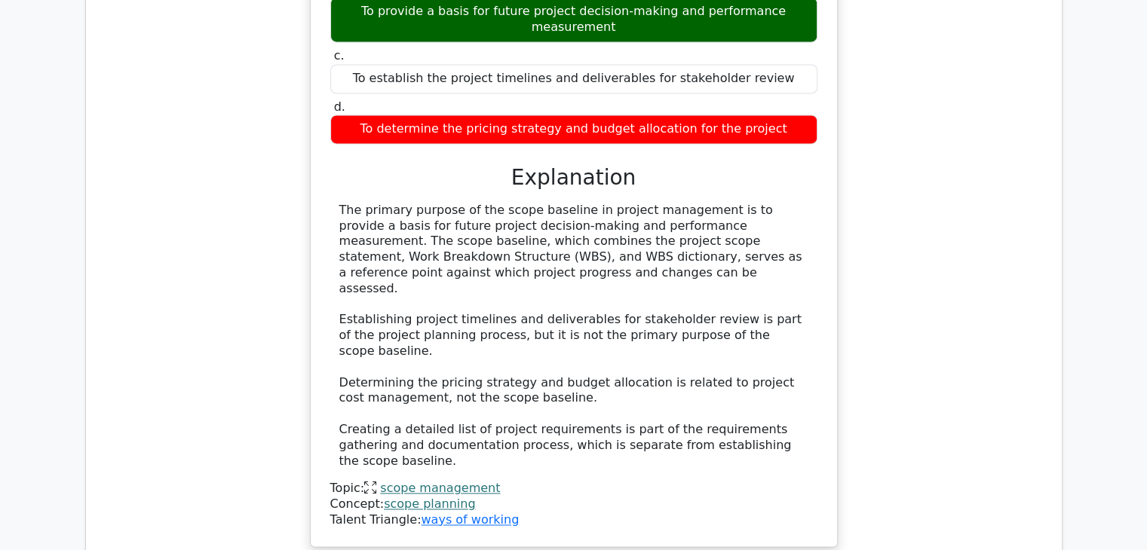
scroll to position [2412, 0]
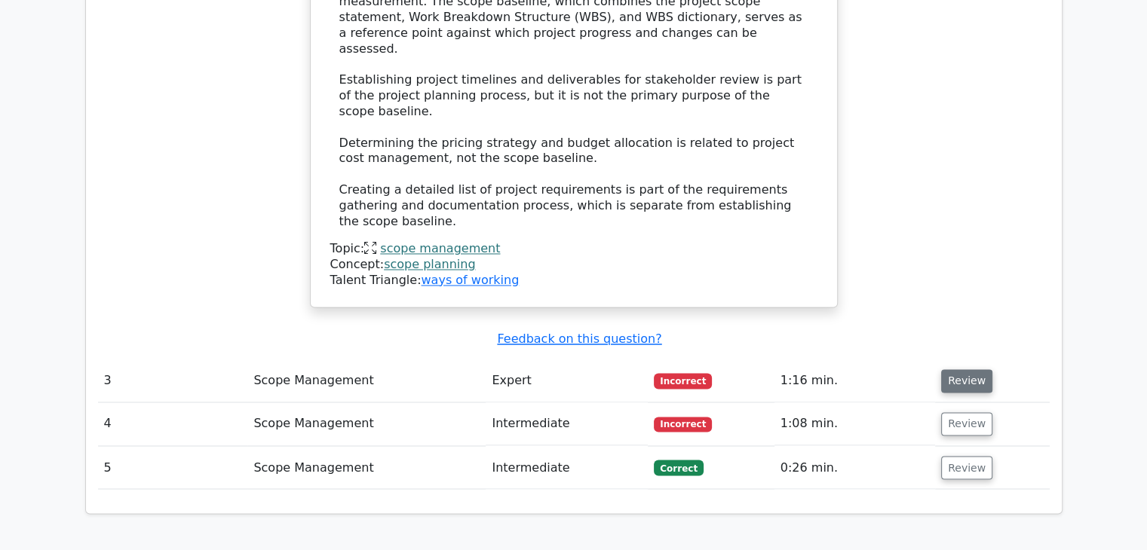
click at [959, 369] on button "Review" at bounding box center [966, 380] width 51 height 23
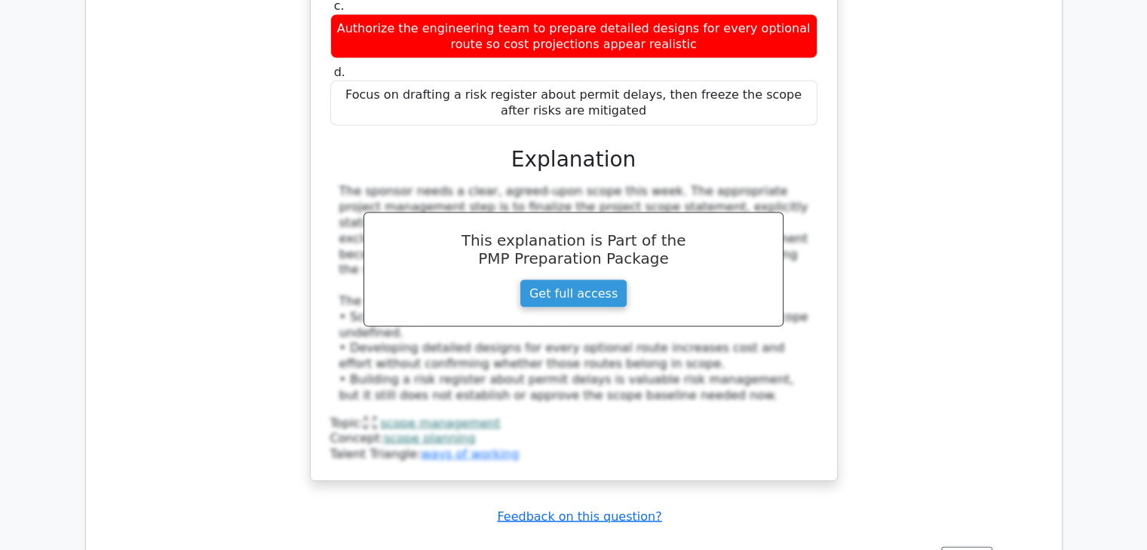
scroll to position [3166, 0]
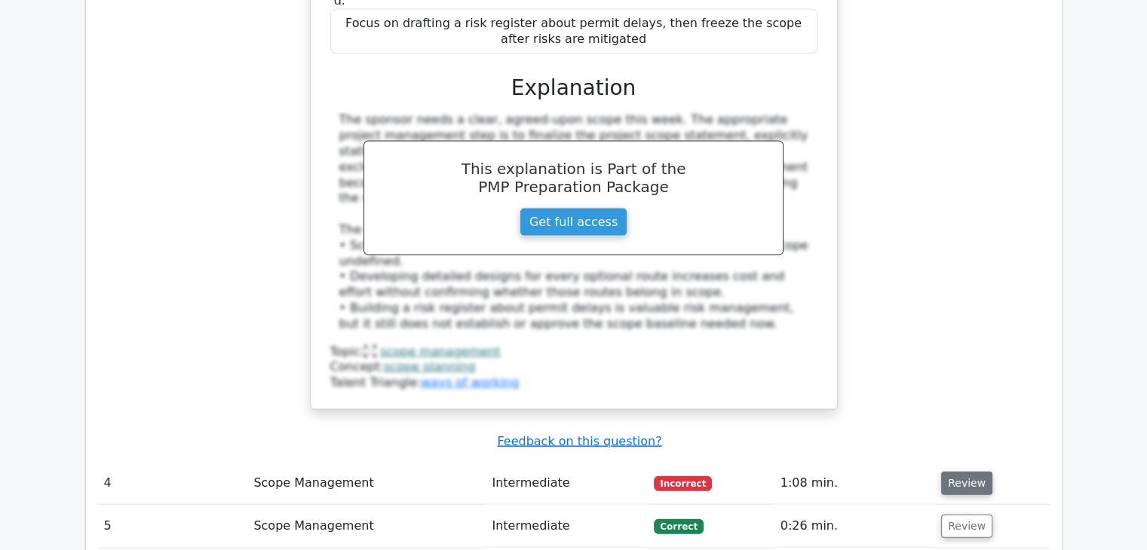
click at [954, 472] on button "Review" at bounding box center [966, 483] width 51 height 23
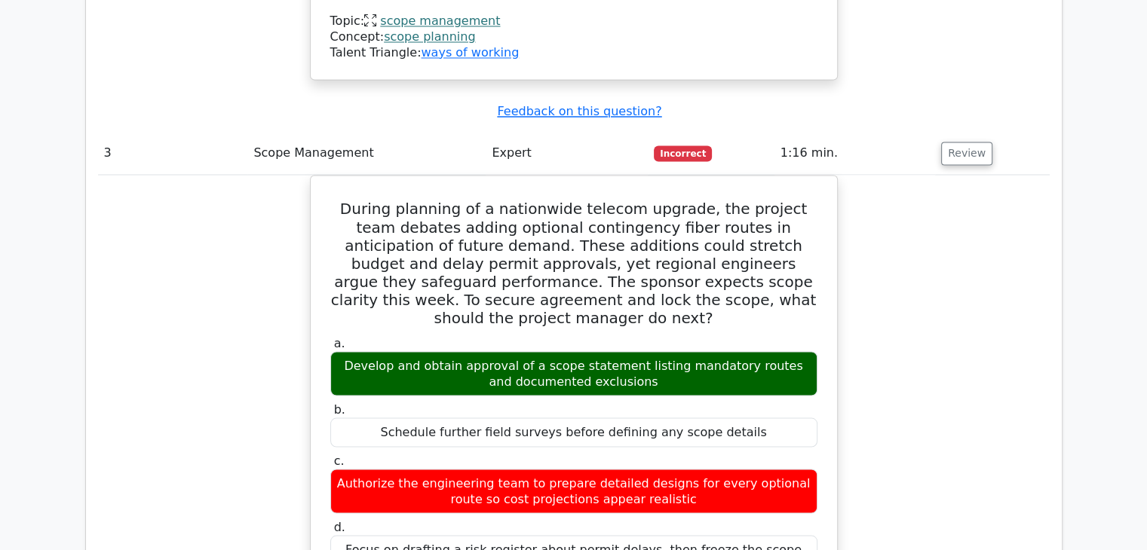
scroll to position [2639, 0]
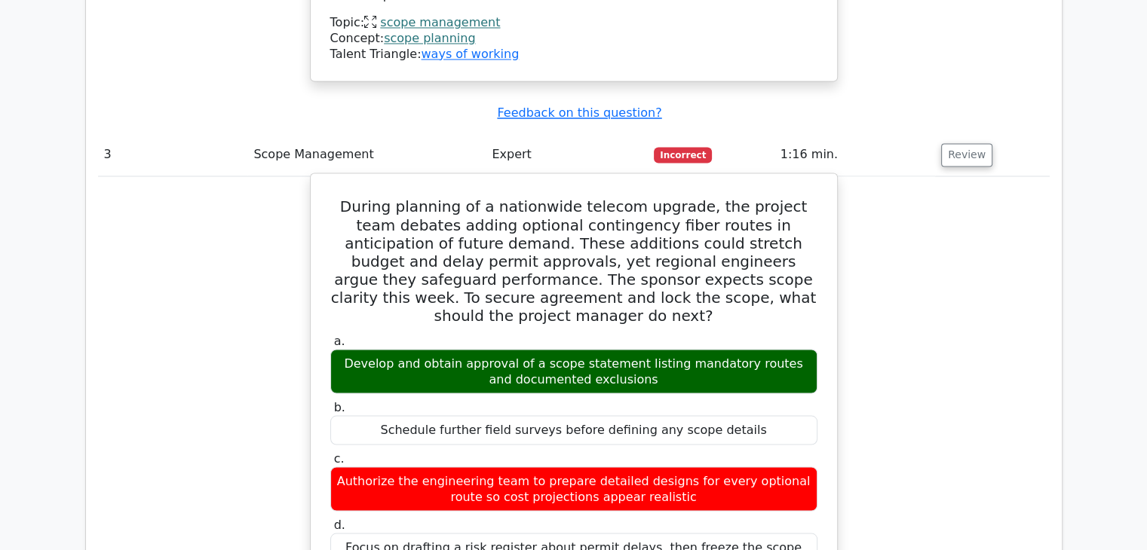
click at [445, 198] on h5 "During planning of a nationwide telecom upgrade, the project team debates addin…" at bounding box center [574, 261] width 490 height 127
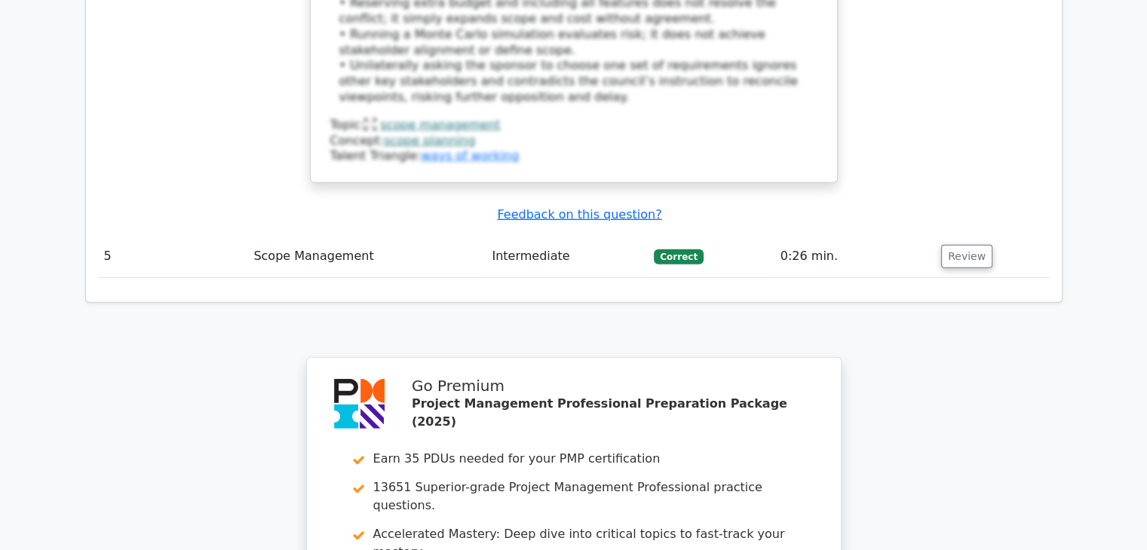
scroll to position [4222, 0]
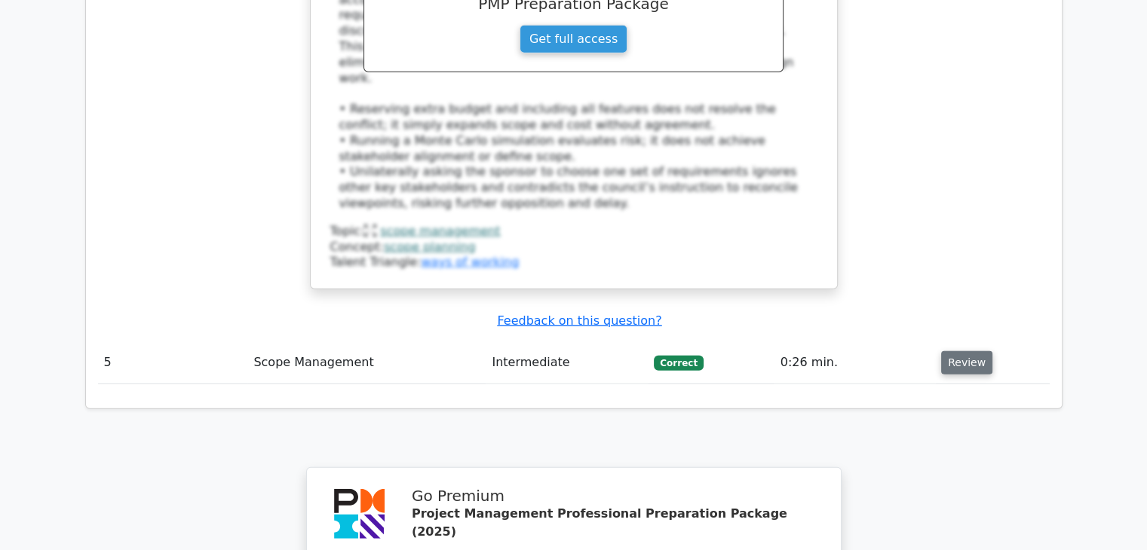
click at [958, 351] on button "Review" at bounding box center [966, 362] width 51 height 23
click at [955, 351] on button "Review" at bounding box center [966, 362] width 51 height 23
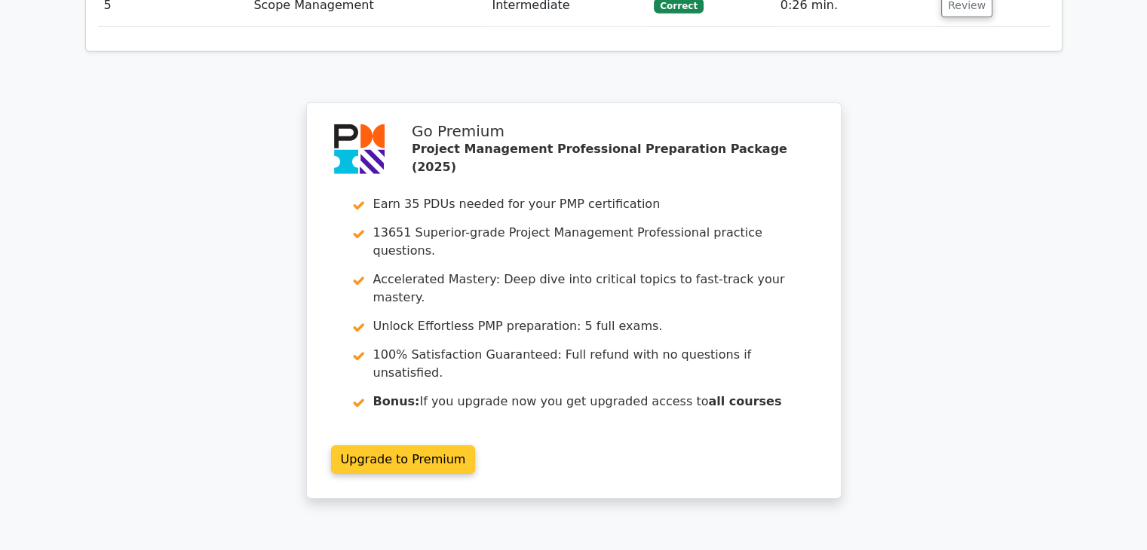
scroll to position [4206, 0]
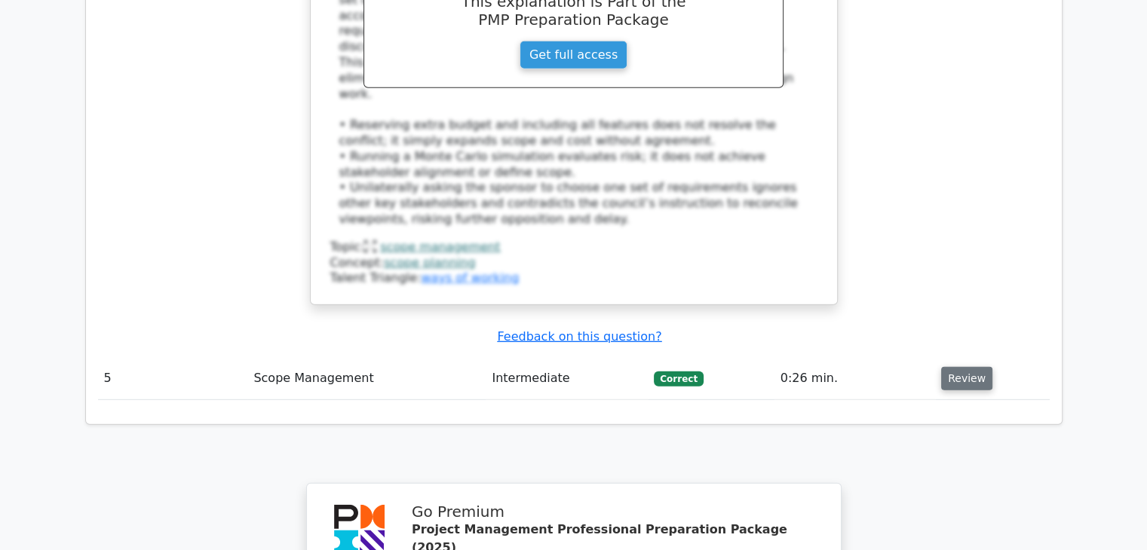
click at [948, 367] on button "Review" at bounding box center [966, 378] width 51 height 23
click at [956, 367] on button "Review" at bounding box center [966, 378] width 51 height 23
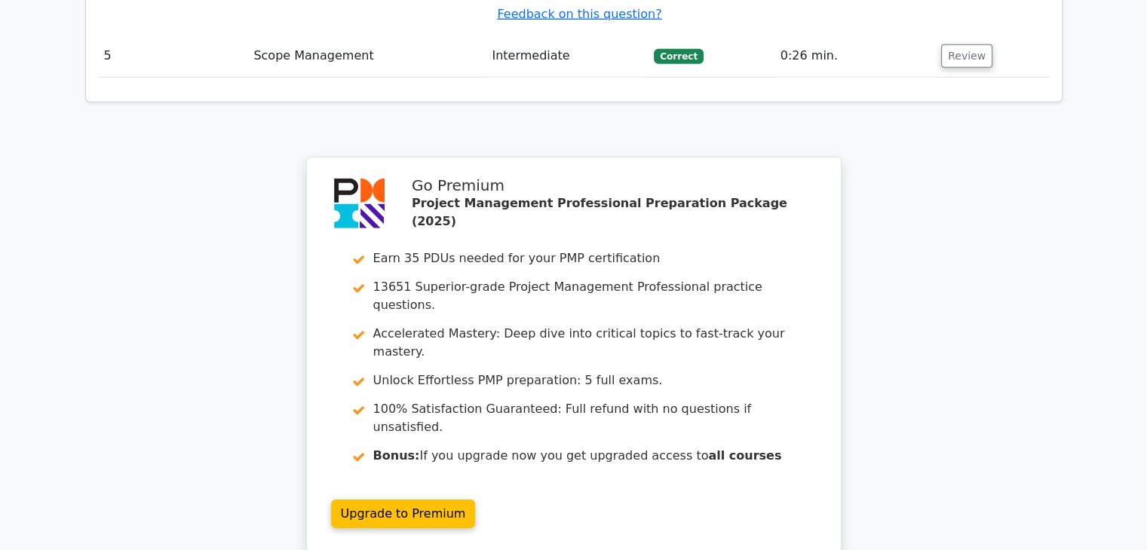
scroll to position [4508, 0]
